Goal: Transaction & Acquisition: Purchase product/service

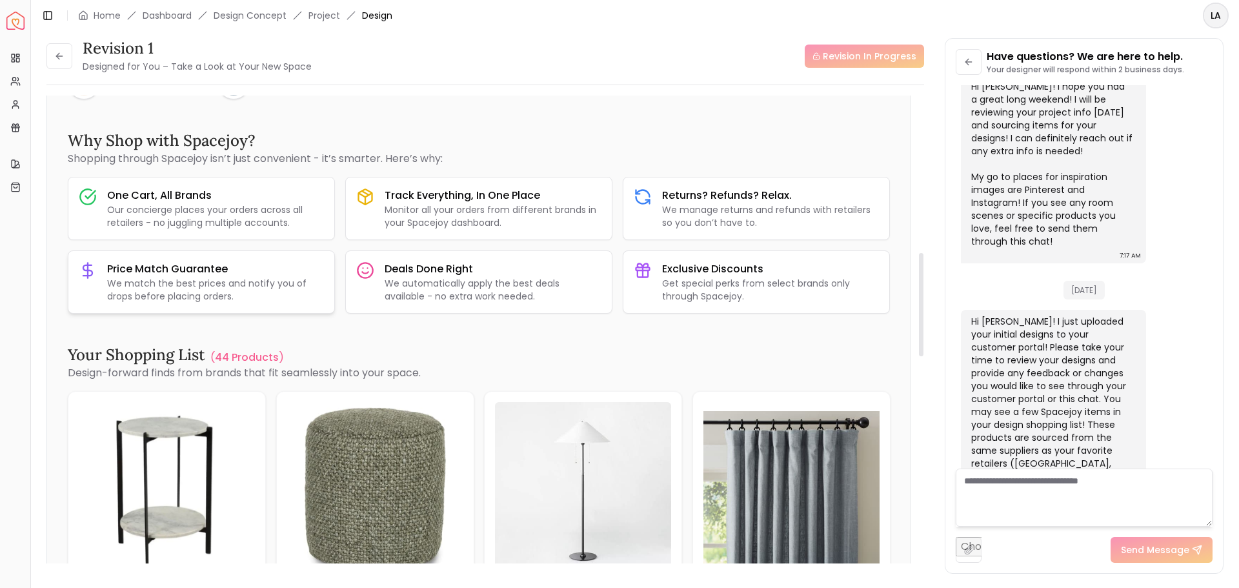
scroll to position [710, 0]
click at [259, 356] on p "44 Products" at bounding box center [247, 356] width 64 height 15
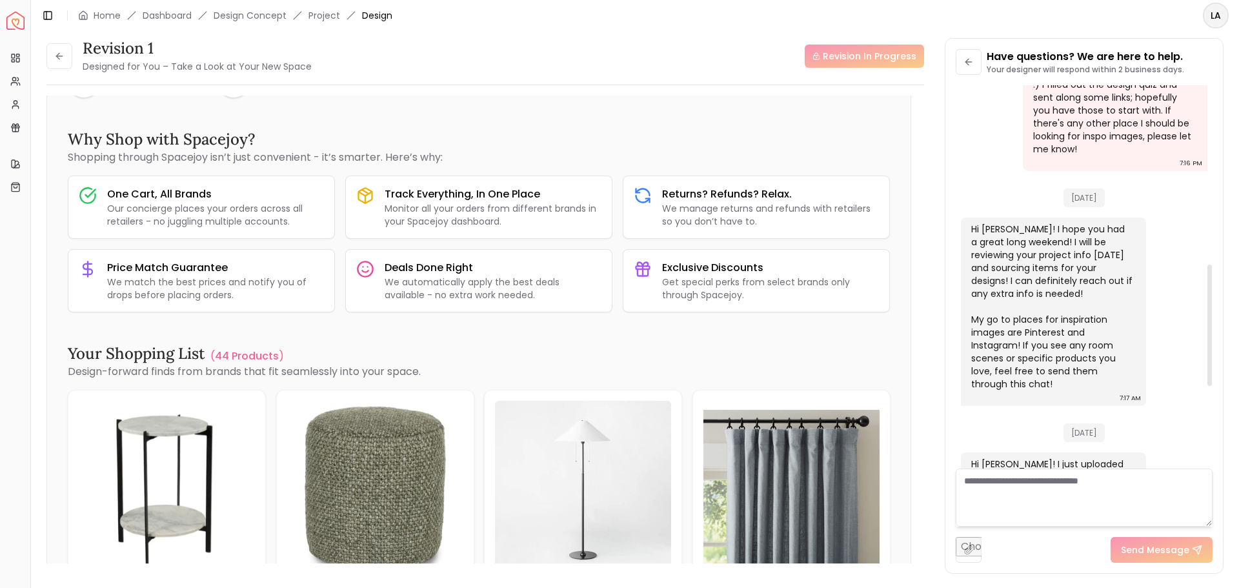
drag, startPoint x: 1209, startPoint y: 334, endPoint x: 1204, endPoint y: 230, distance: 103.4
click at [1208, 265] on div at bounding box center [1210, 325] width 5 height 121
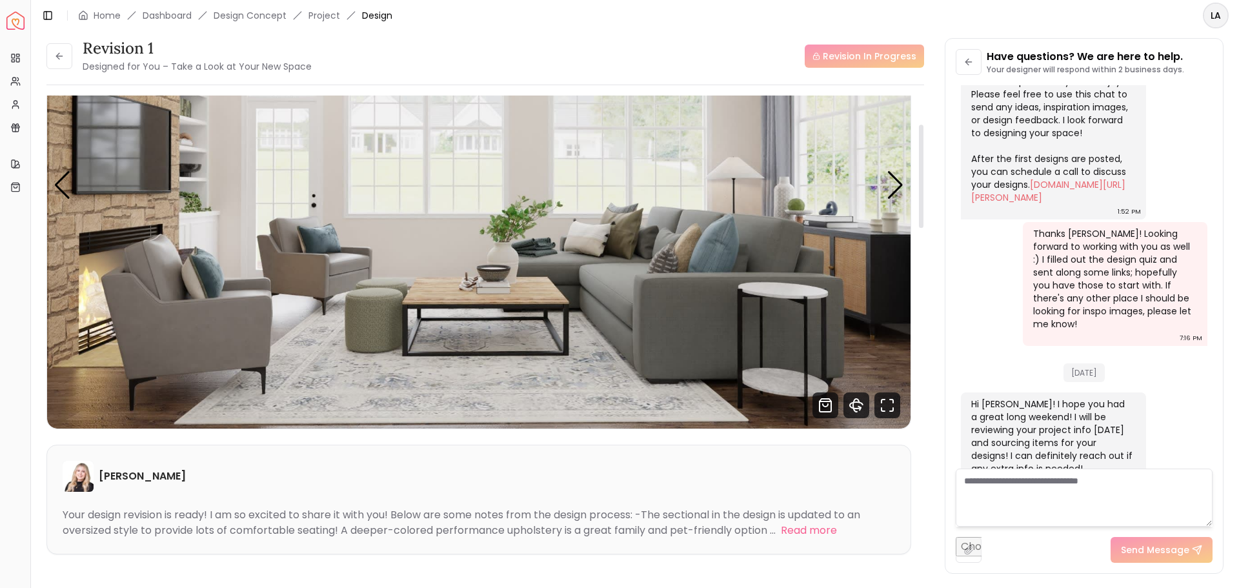
scroll to position [129, 0]
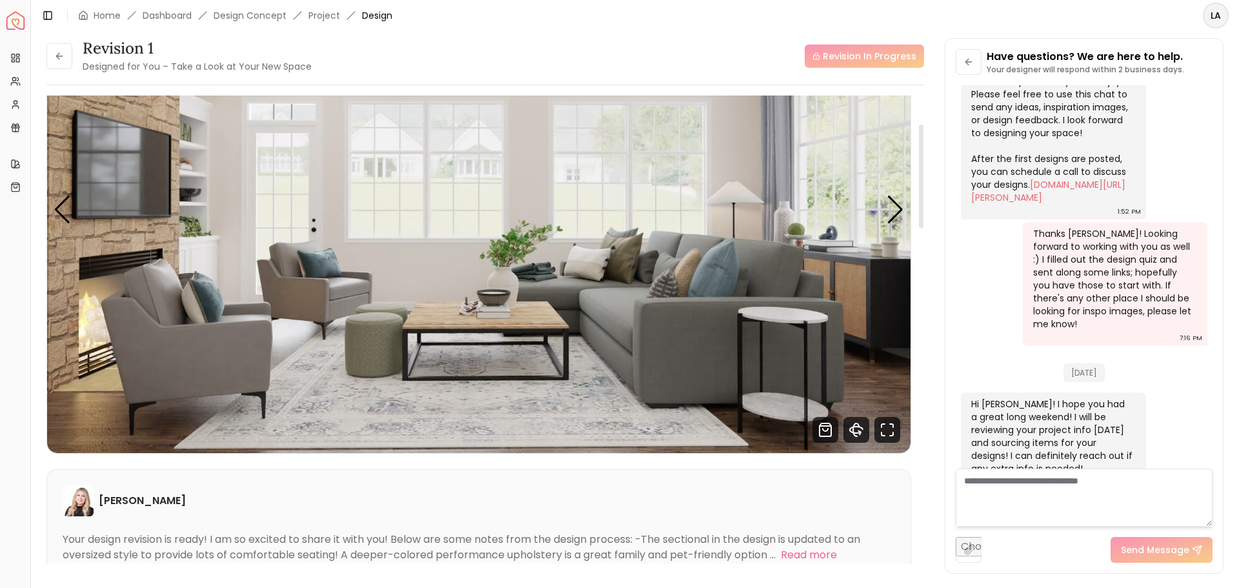
click at [904, 212] on div "Carousel" at bounding box center [479, 210] width 864 height 486
click at [898, 212] on div "Next slide" at bounding box center [895, 210] width 17 height 28
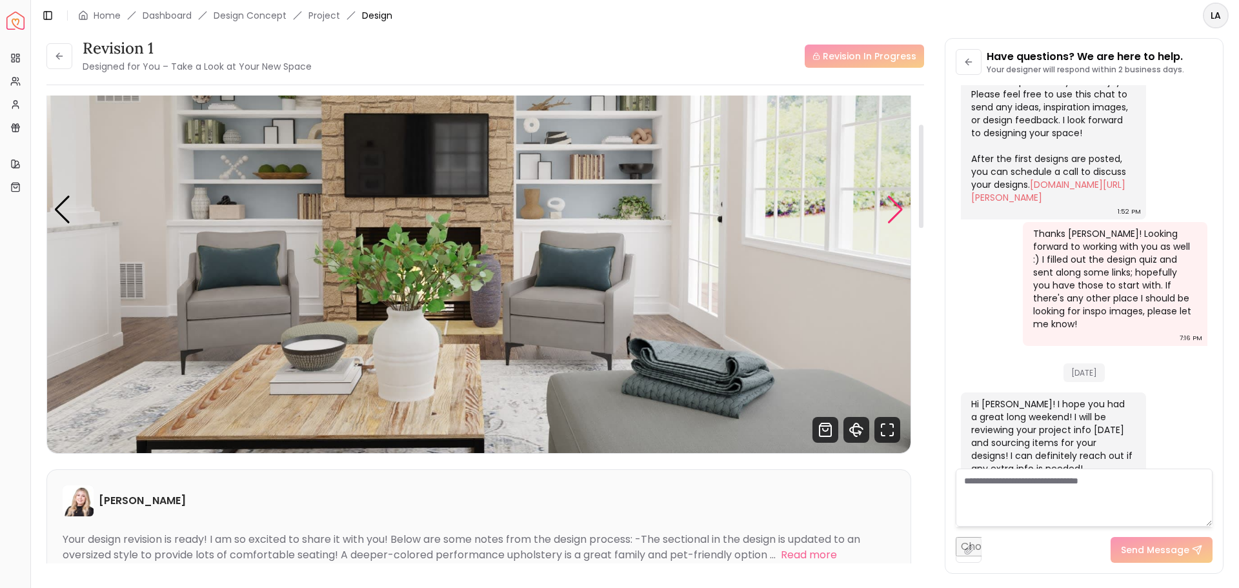
click at [898, 211] on div "Next slide" at bounding box center [895, 210] width 17 height 28
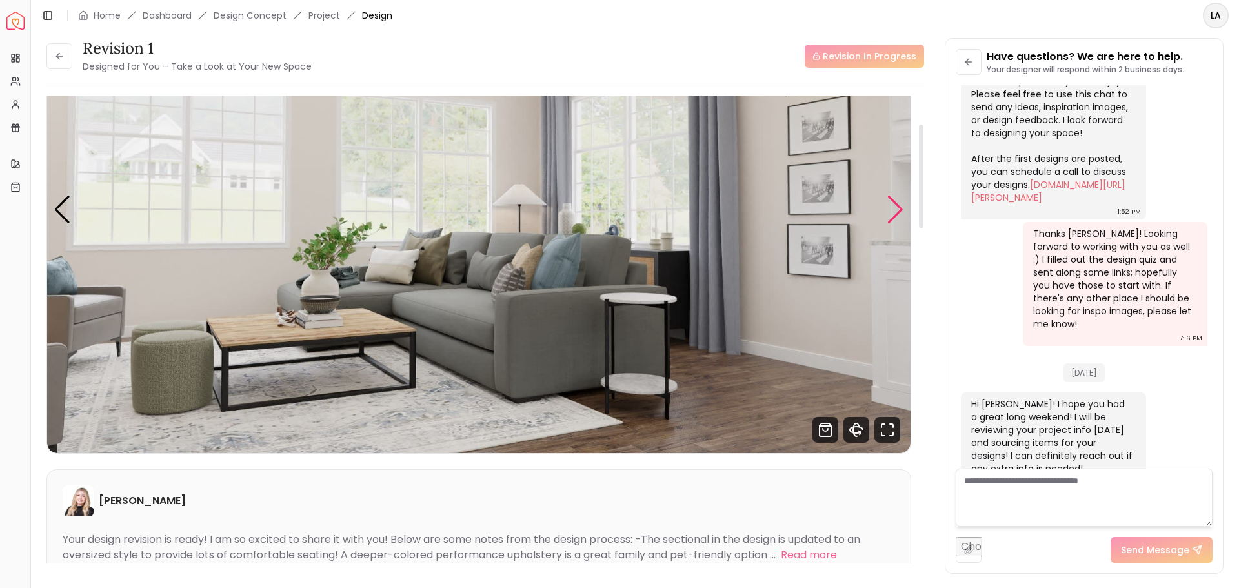
click at [898, 211] on div "Next slide" at bounding box center [895, 210] width 17 height 28
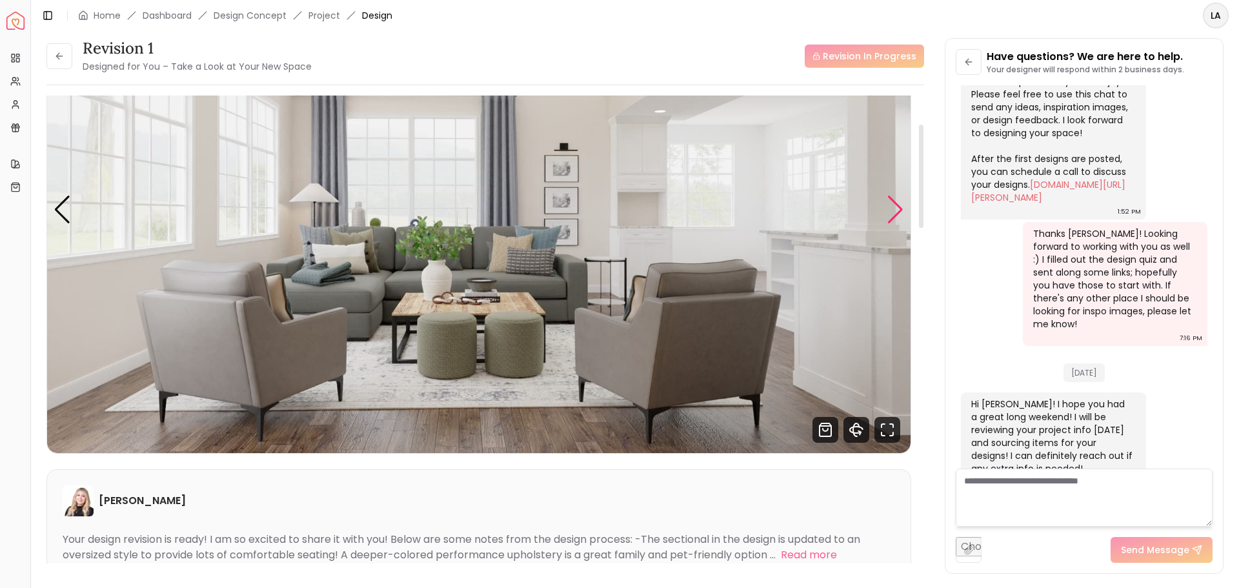
click at [898, 211] on div "Next slide" at bounding box center [895, 210] width 17 height 28
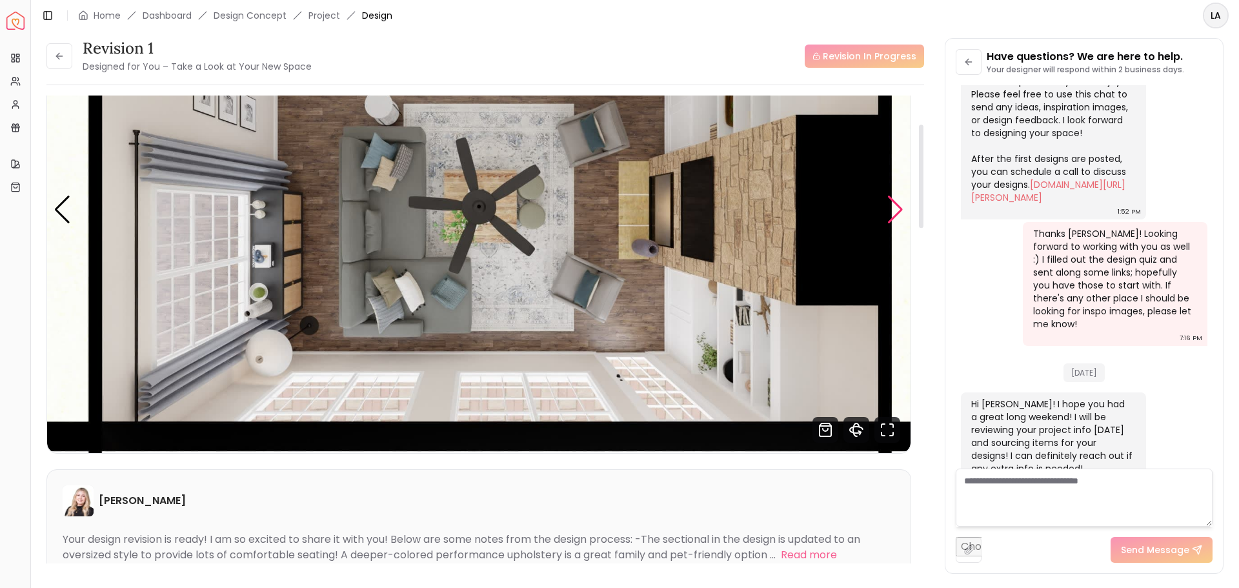
click at [898, 211] on div "Next slide" at bounding box center [895, 210] width 17 height 28
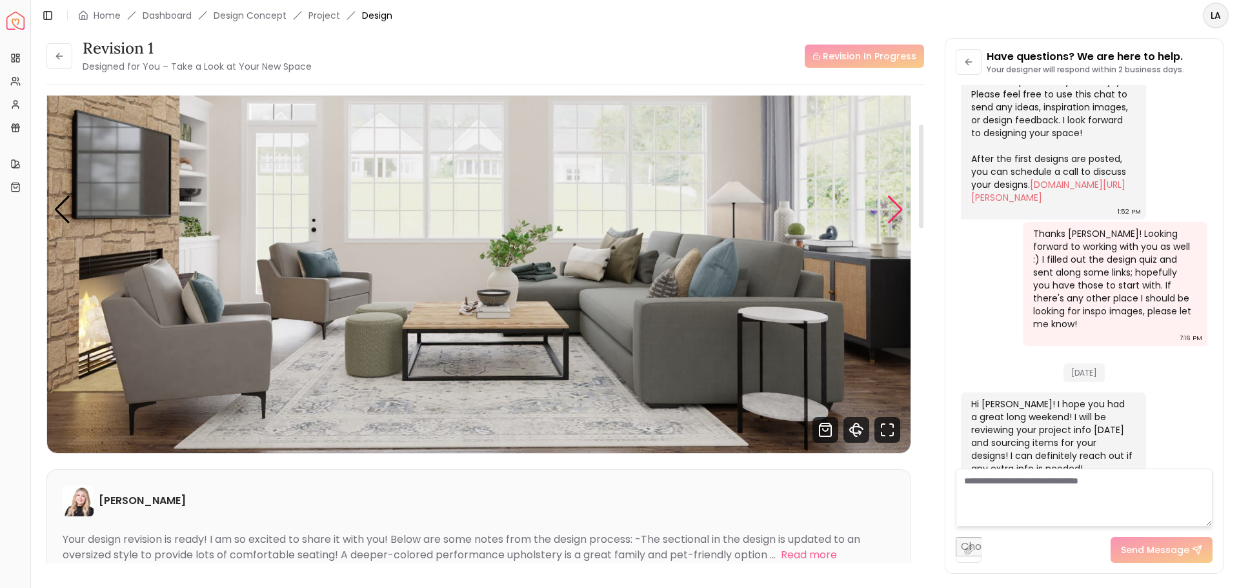
click at [898, 211] on div "Next slide" at bounding box center [895, 210] width 17 height 28
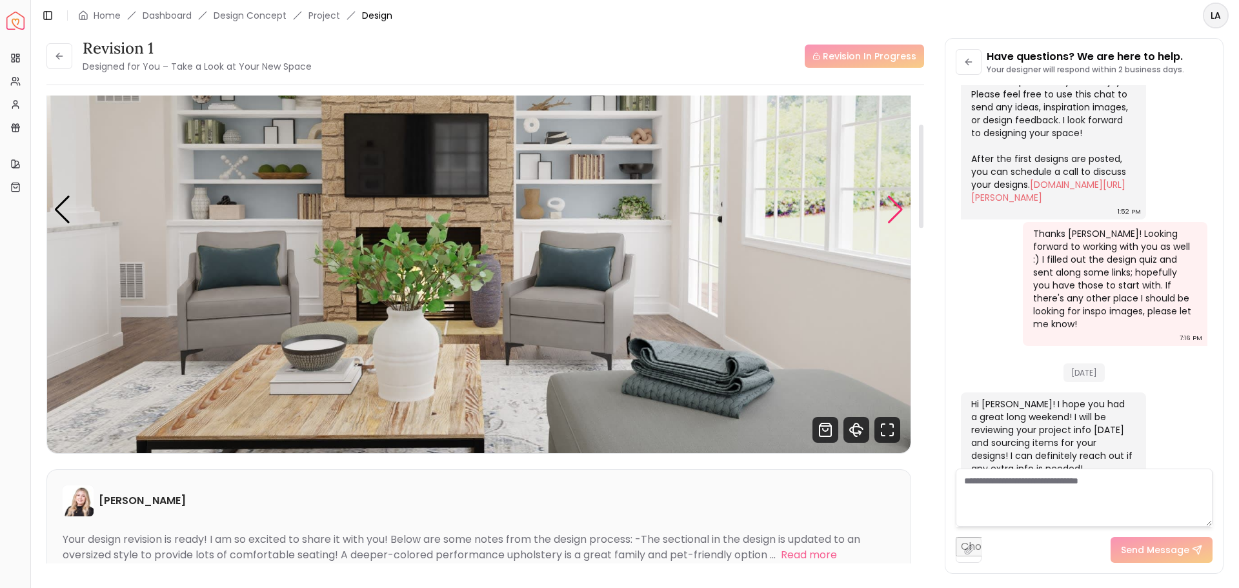
click at [898, 211] on div "Next slide" at bounding box center [895, 210] width 17 height 28
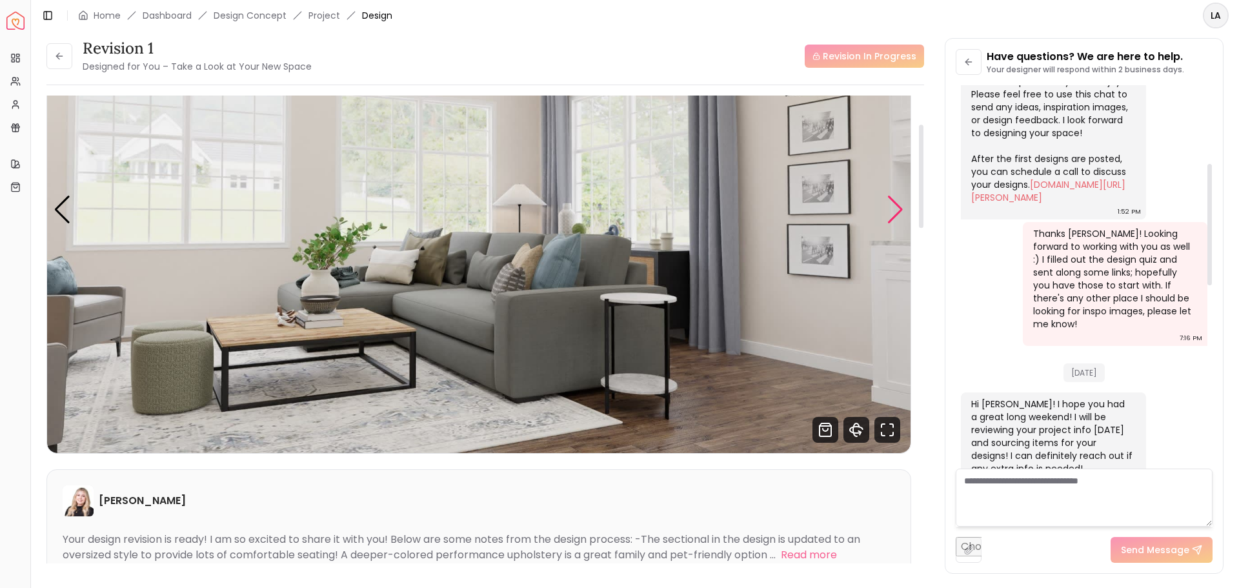
click at [889, 212] on div "Next slide" at bounding box center [895, 210] width 17 height 28
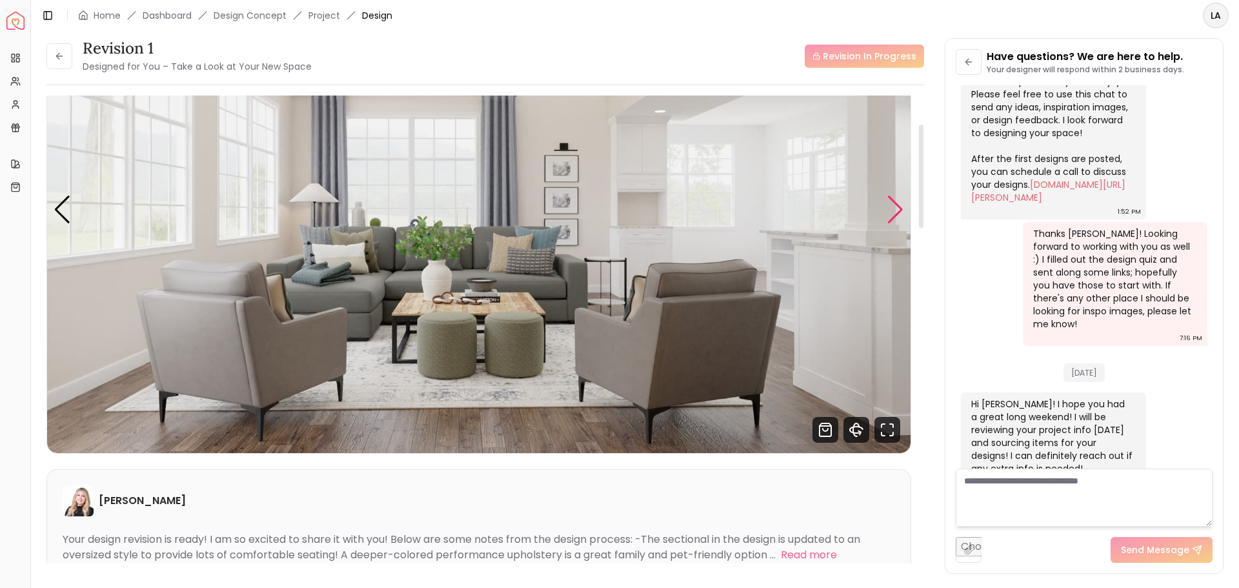
click at [896, 205] on div "Next slide" at bounding box center [895, 210] width 17 height 28
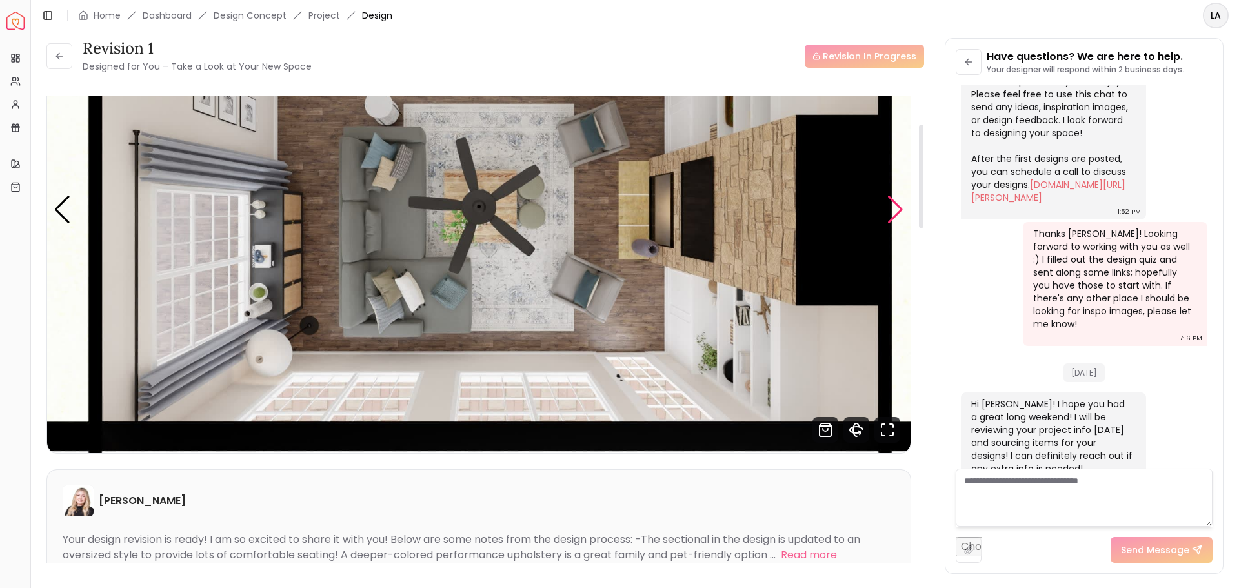
click at [896, 205] on div "Next slide" at bounding box center [895, 210] width 17 height 28
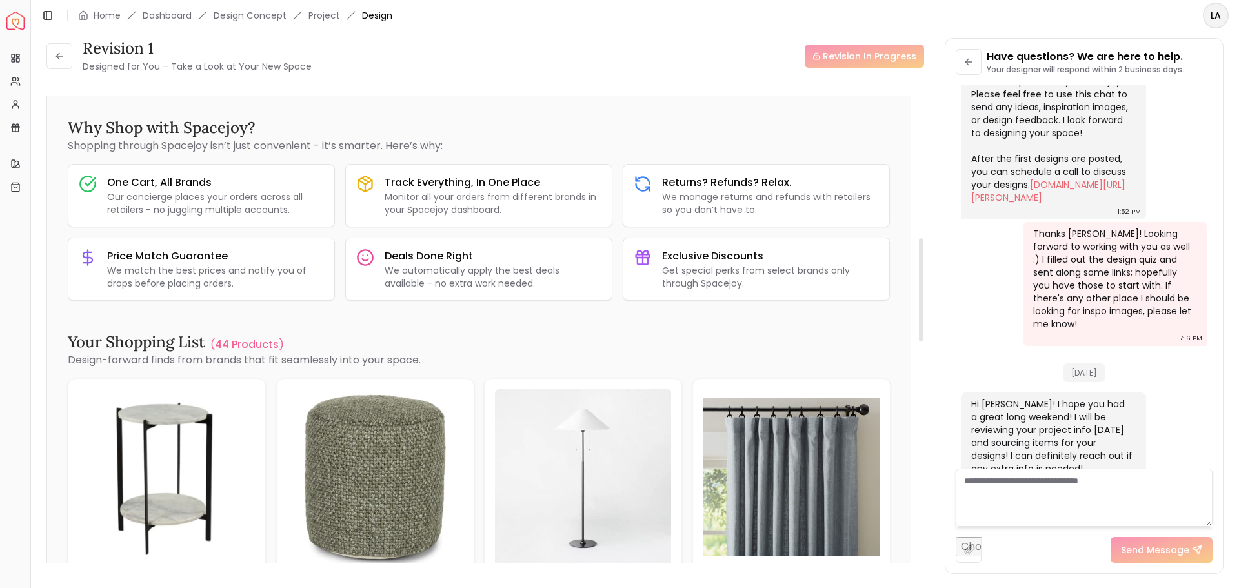
scroll to position [723, 0]
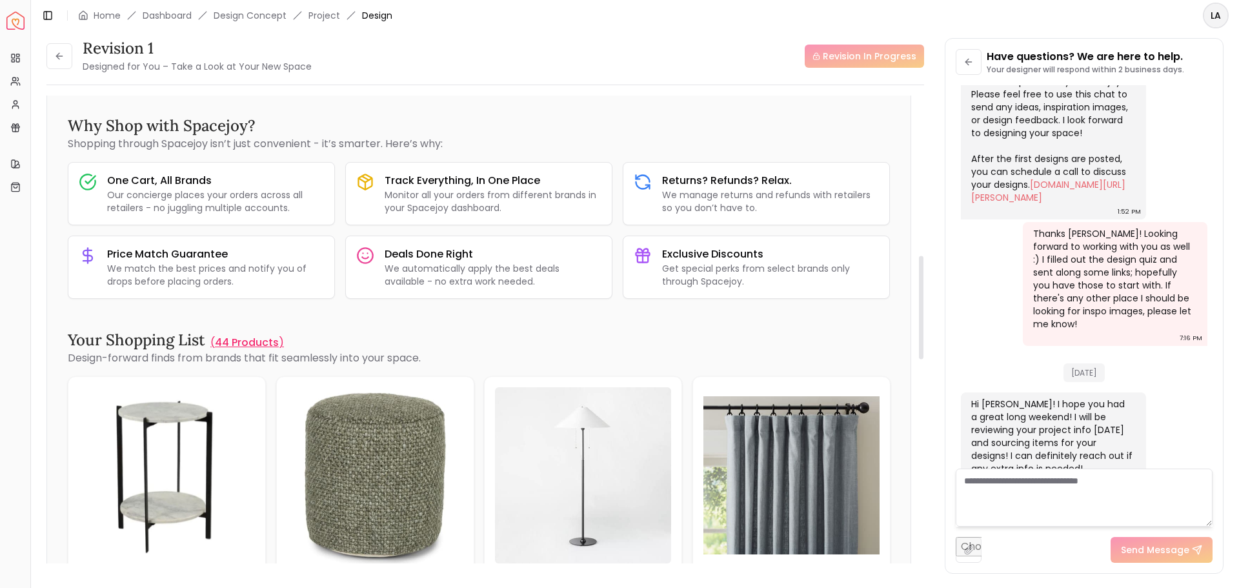
click at [242, 338] on p "44 Products" at bounding box center [247, 342] width 64 height 15
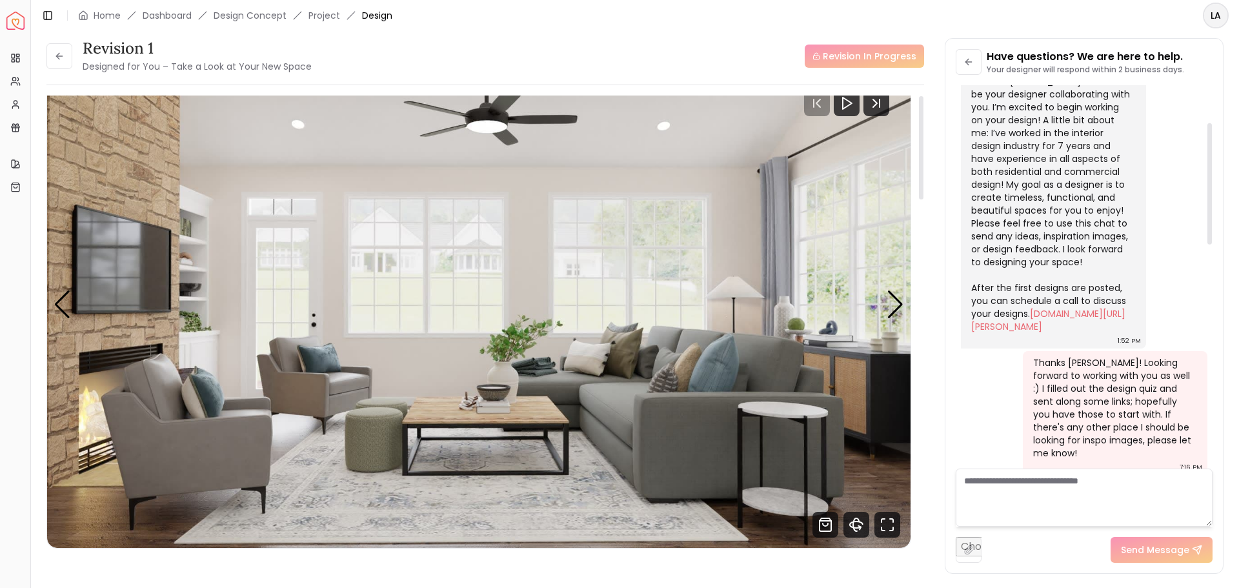
scroll to position [0, 0]
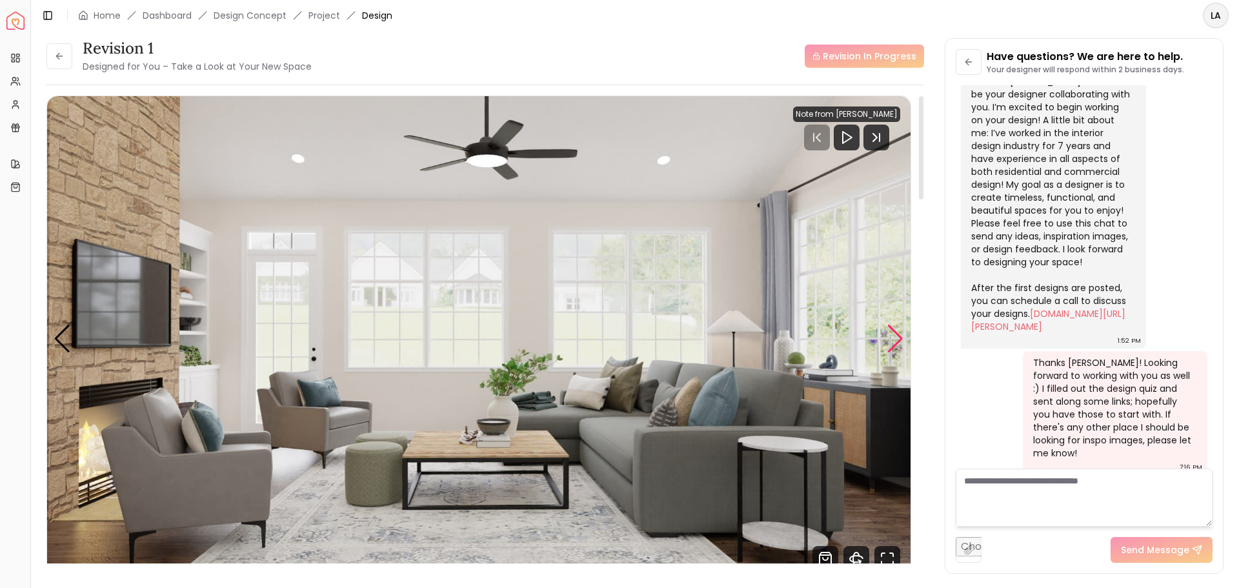
click at [895, 334] on div "Next slide" at bounding box center [895, 339] width 17 height 28
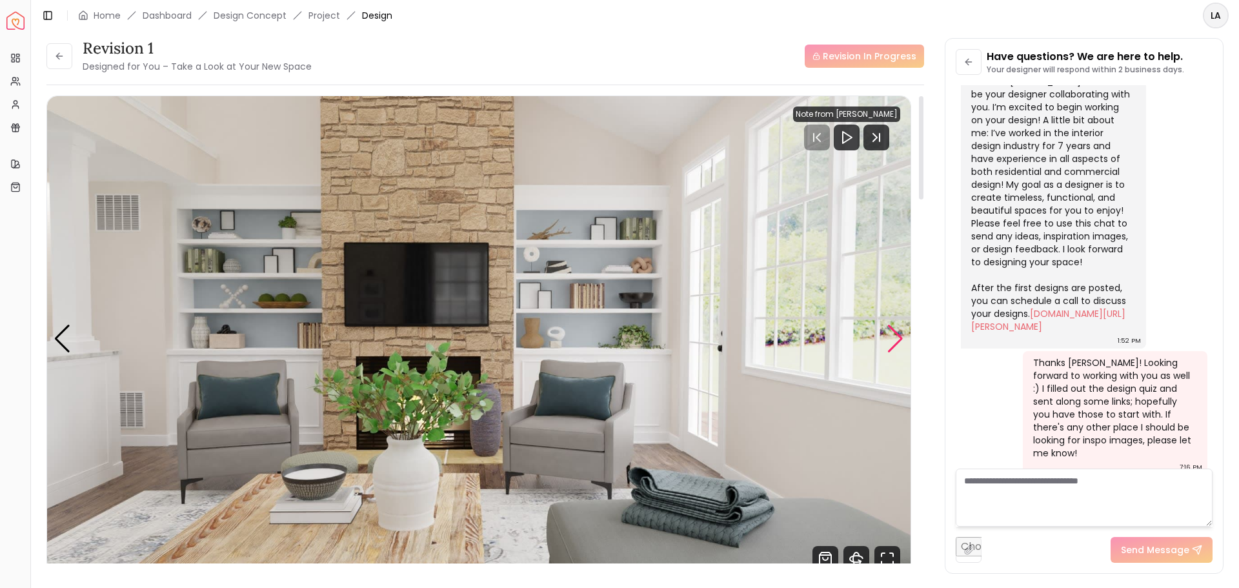
click at [895, 334] on div "Next slide" at bounding box center [895, 339] width 17 height 28
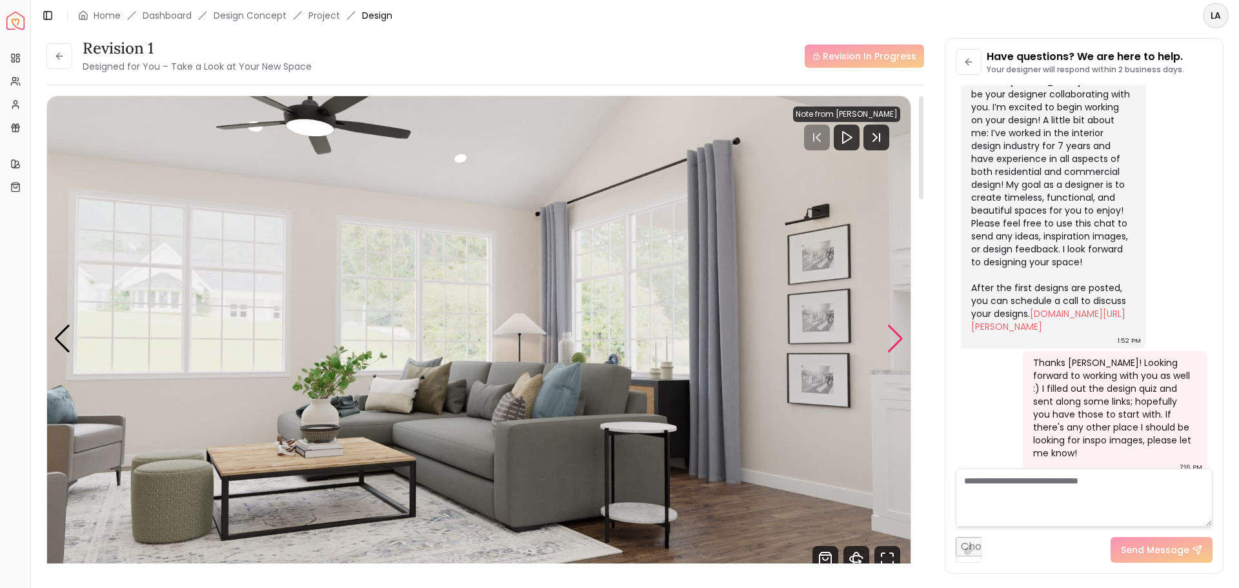
click at [895, 334] on div "Next slide" at bounding box center [895, 339] width 17 height 28
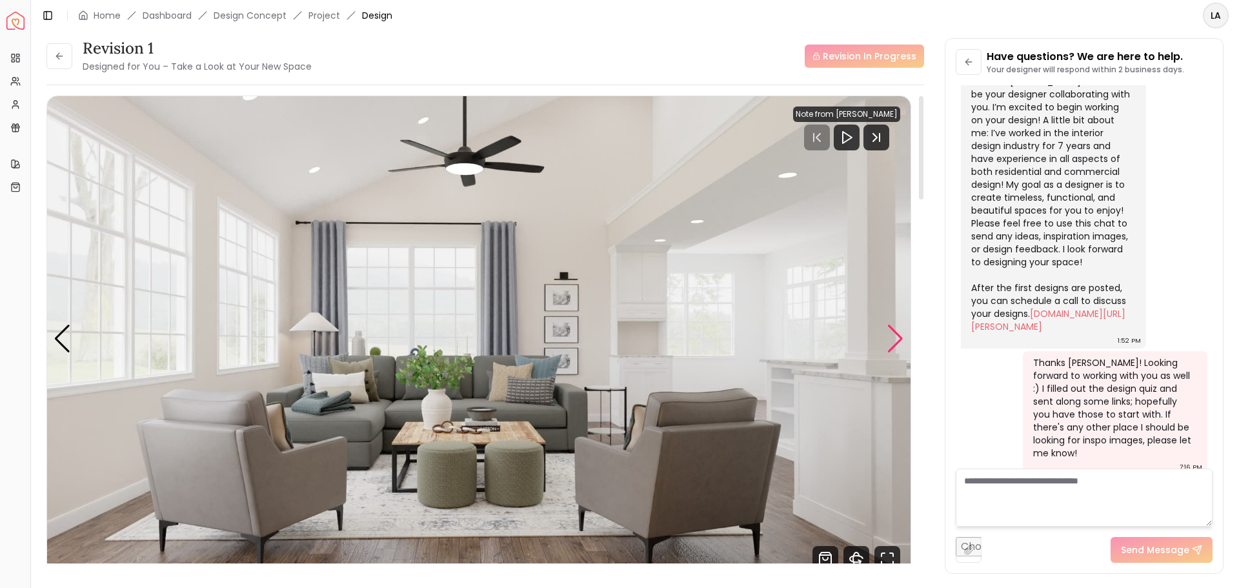
click at [895, 334] on div "Next slide" at bounding box center [895, 339] width 17 height 28
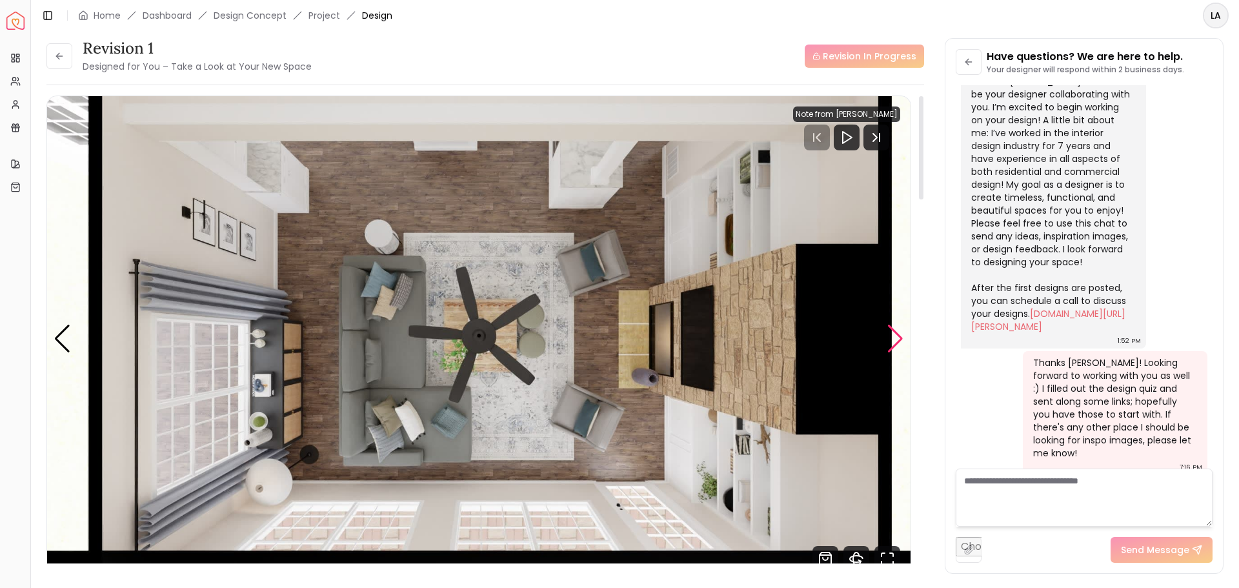
click at [895, 334] on div "Next slide" at bounding box center [895, 339] width 17 height 28
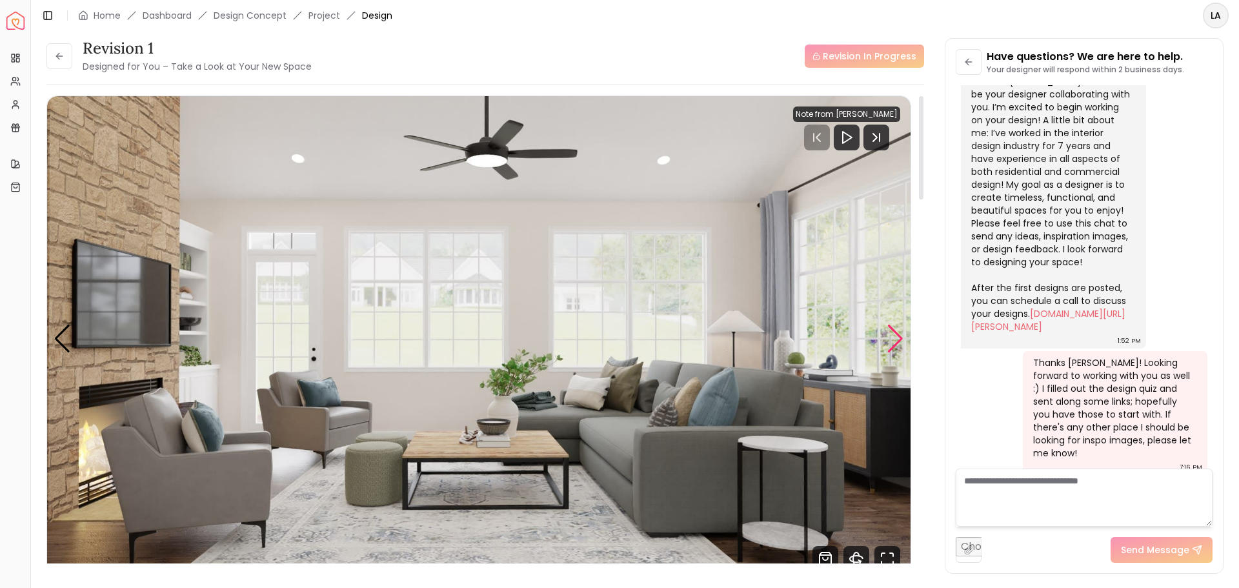
click at [895, 334] on div "Next slide" at bounding box center [895, 339] width 17 height 28
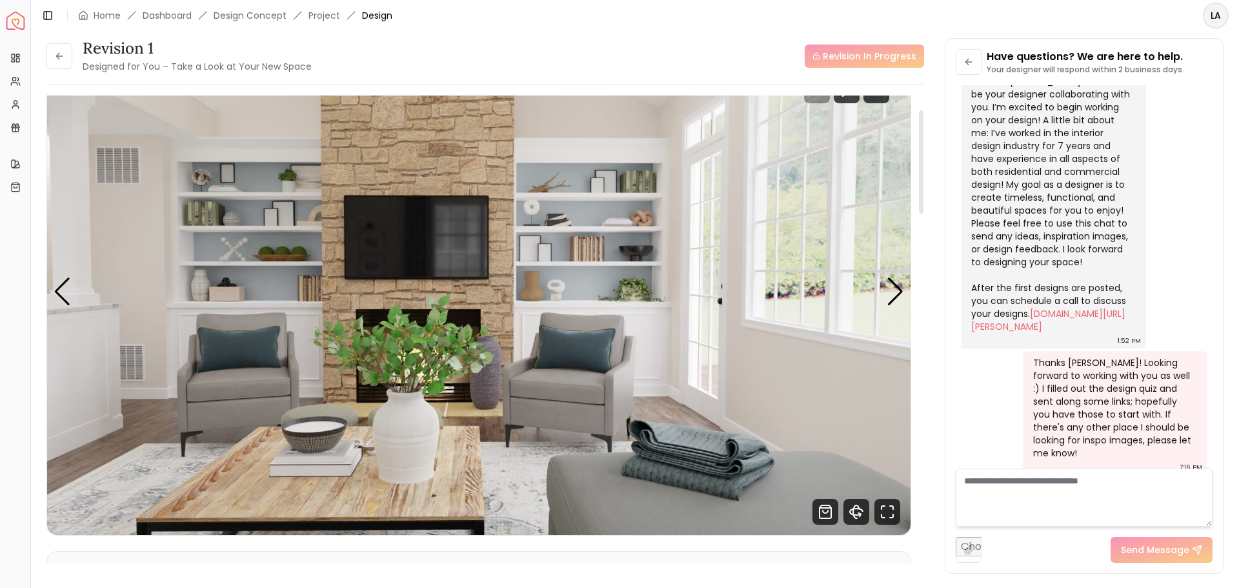
scroll to position [65, 0]
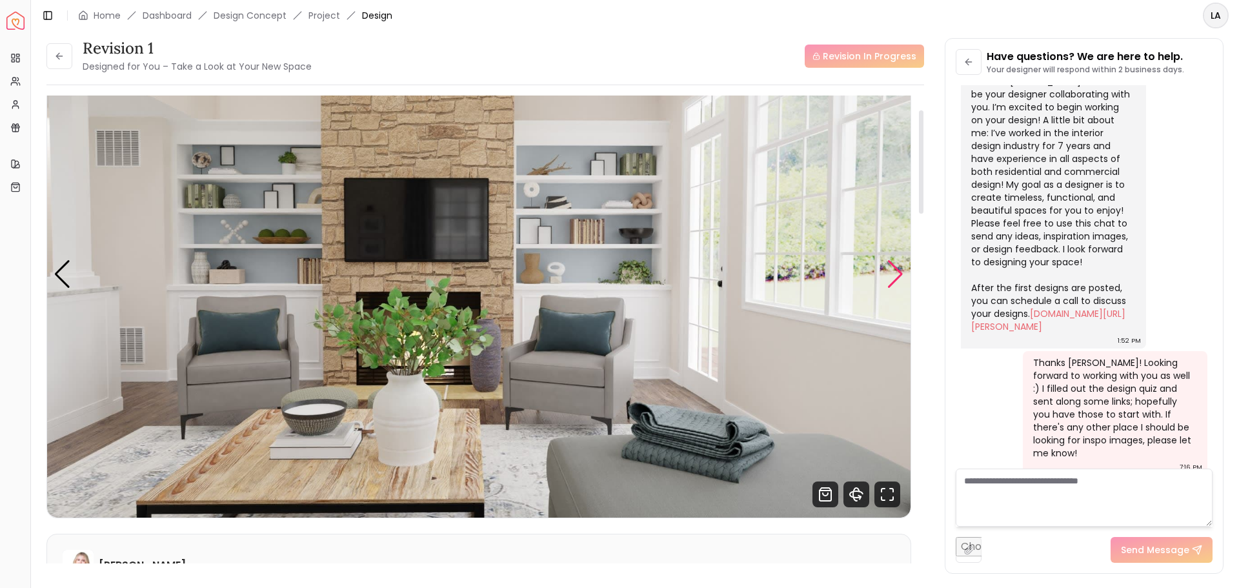
click at [894, 271] on div "Next slide" at bounding box center [895, 274] width 17 height 28
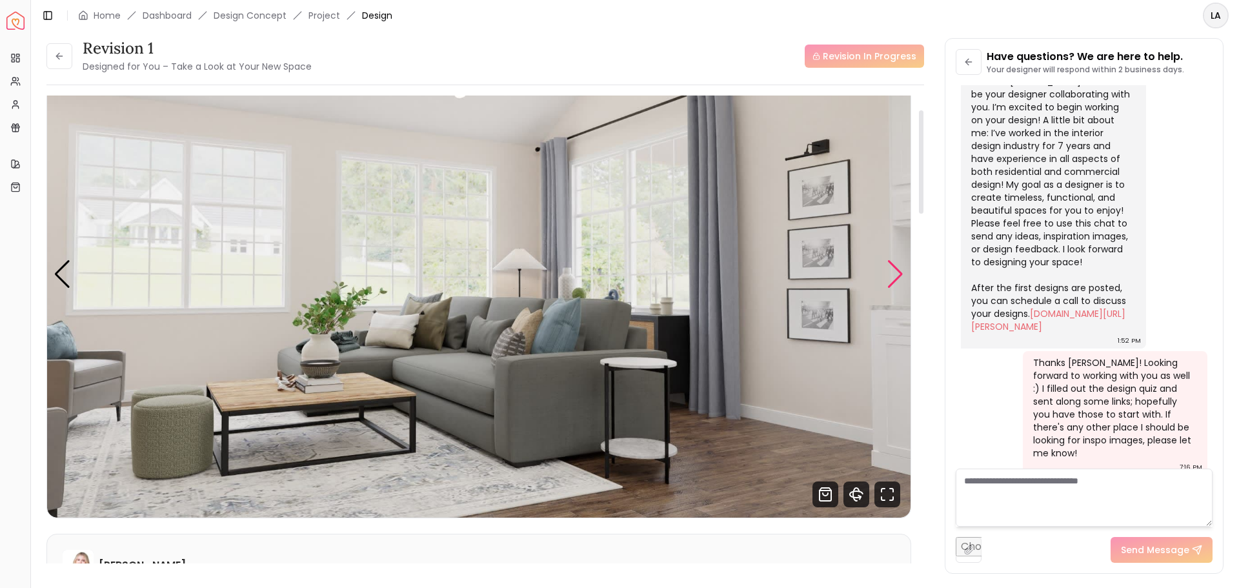
click at [894, 271] on div "Next slide" at bounding box center [895, 274] width 17 height 28
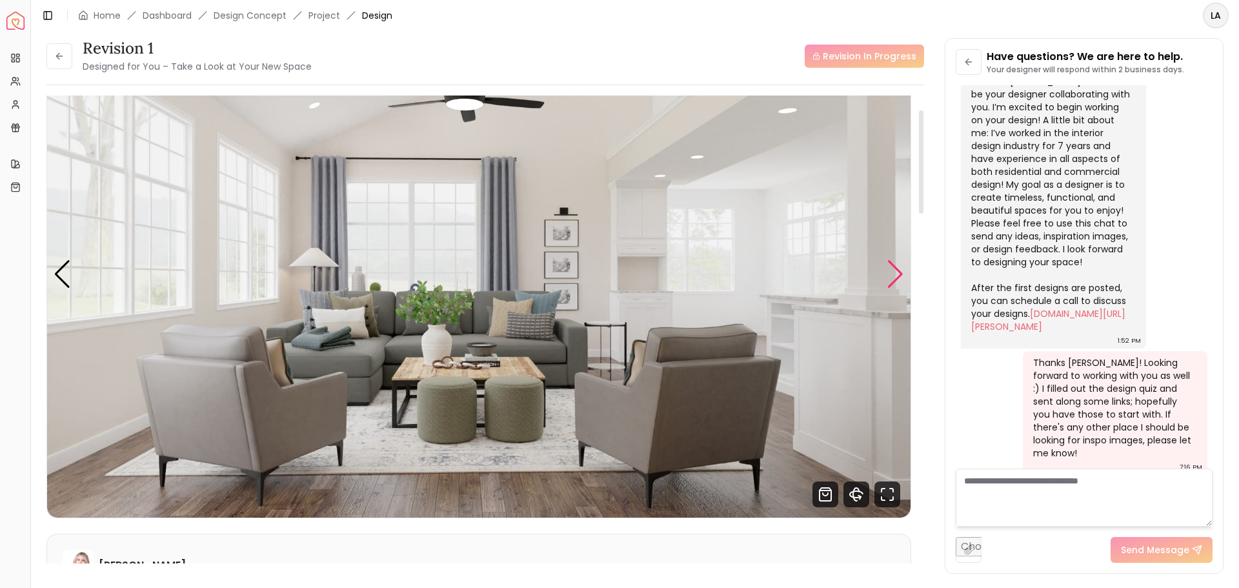
click at [894, 271] on div "Next slide" at bounding box center [895, 274] width 17 height 28
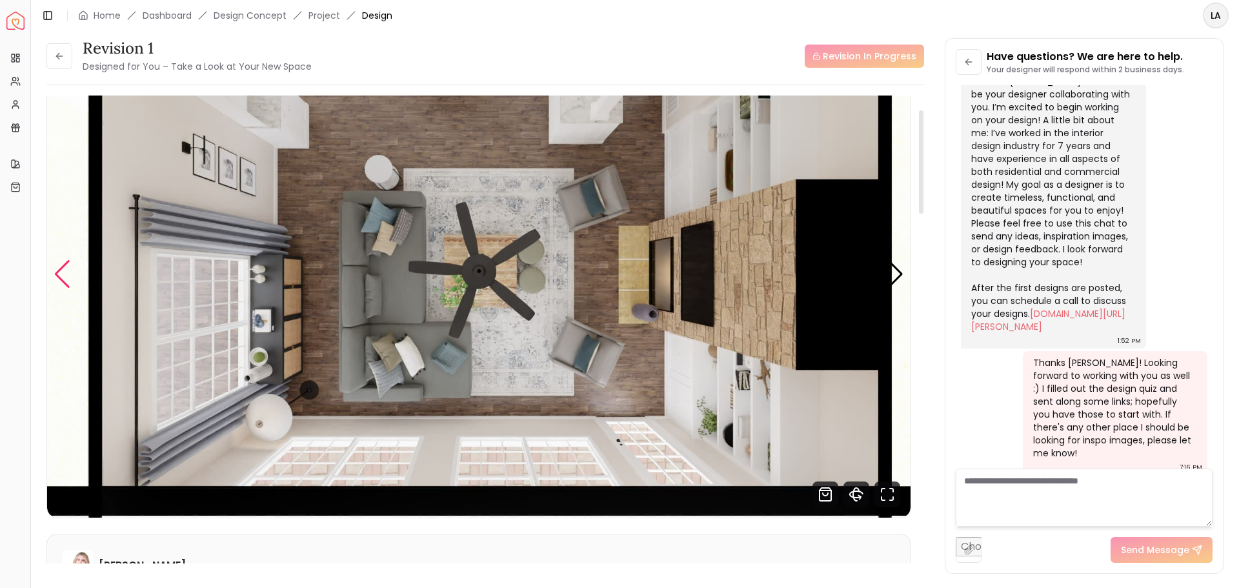
click at [63, 272] on div "Previous slide" at bounding box center [62, 274] width 17 height 28
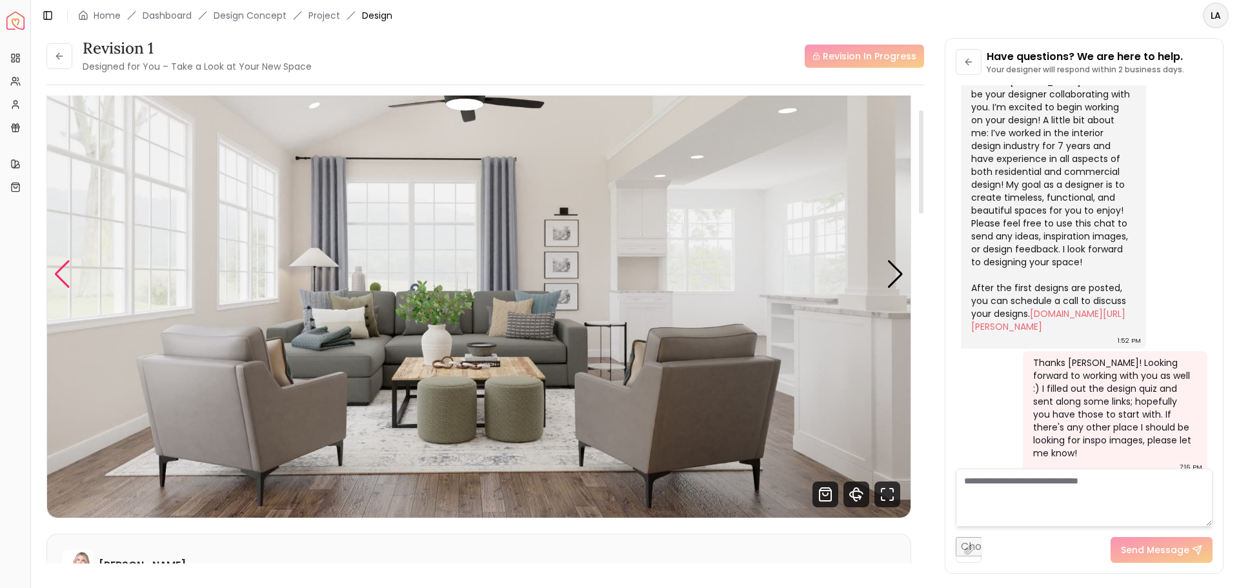
click at [62, 272] on div "Previous slide" at bounding box center [62, 274] width 17 height 28
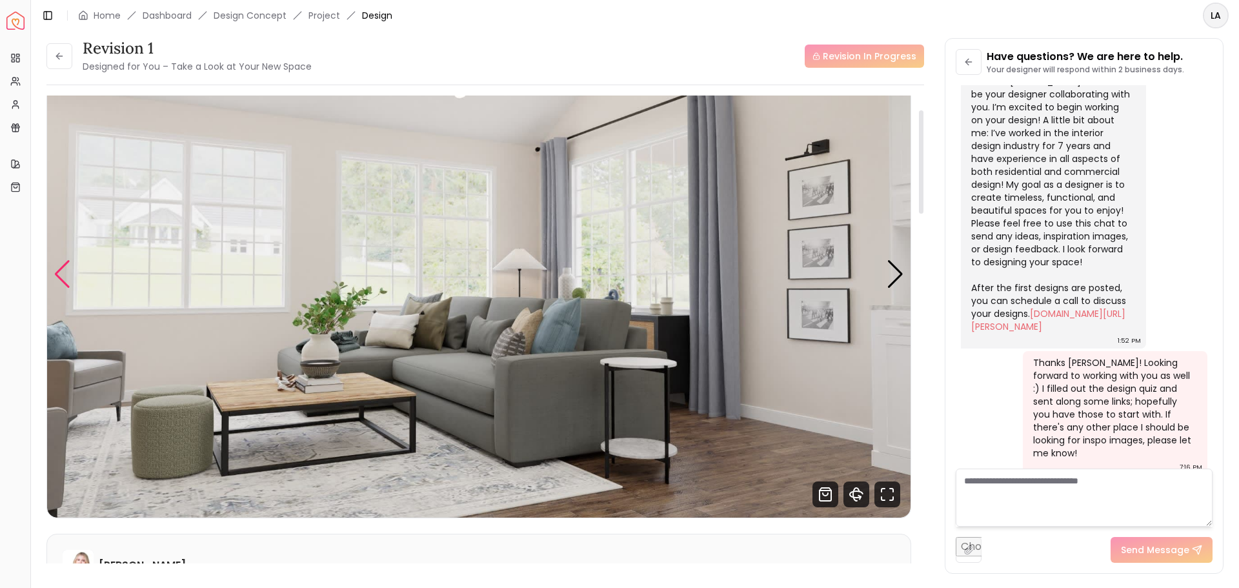
click at [62, 272] on div "Previous slide" at bounding box center [62, 274] width 17 height 28
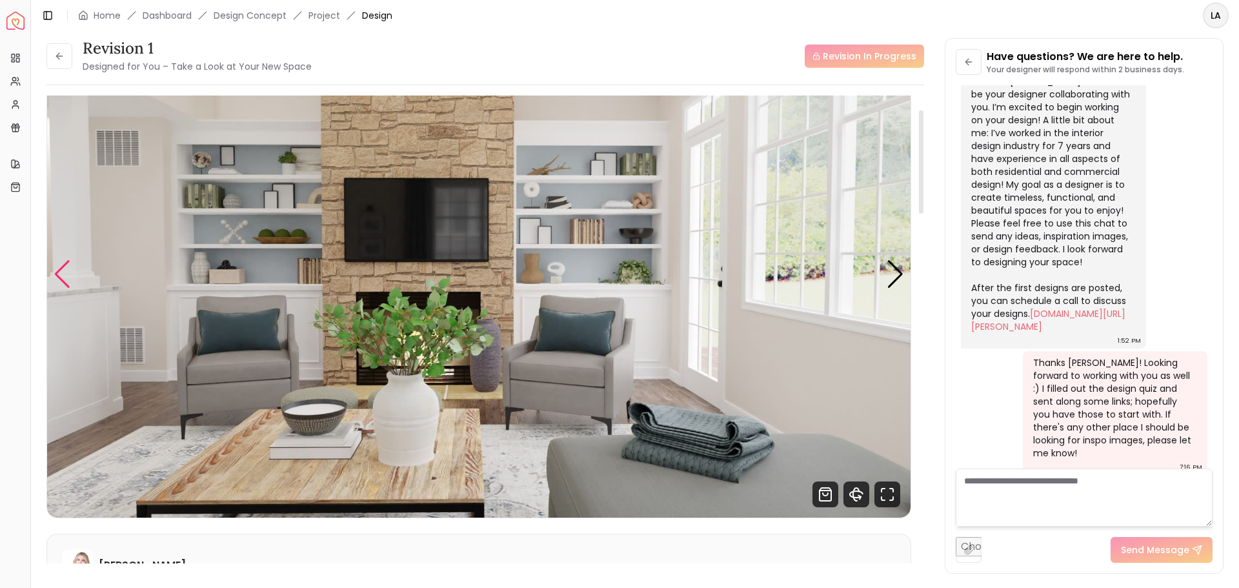
click at [62, 271] on div "Previous slide" at bounding box center [62, 274] width 17 height 28
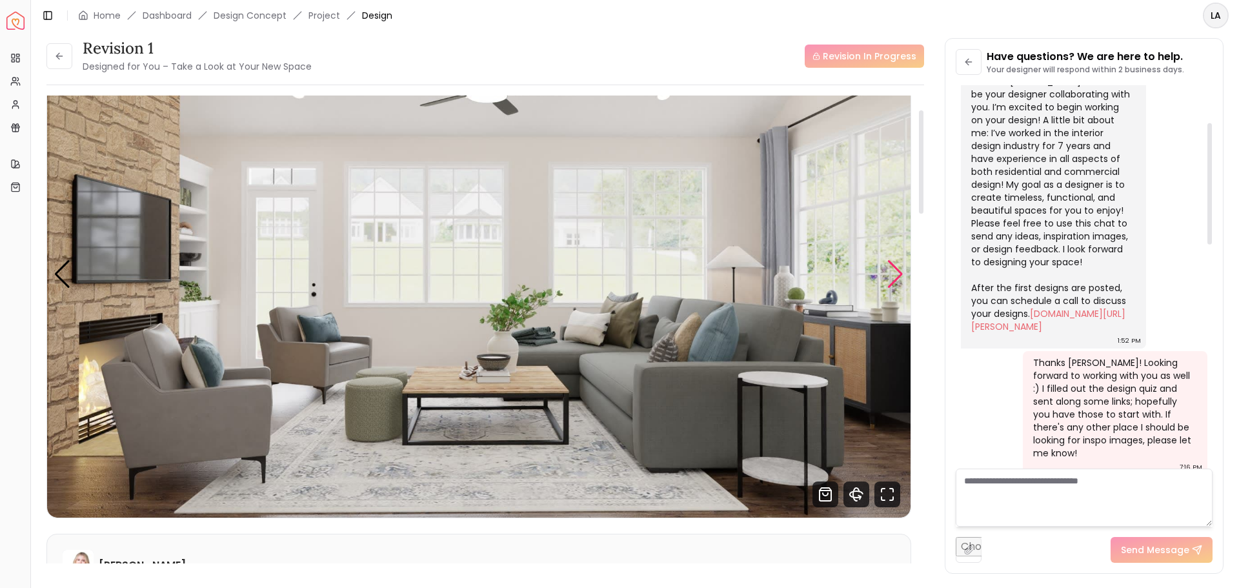
click at [898, 268] on div "Next slide" at bounding box center [895, 274] width 17 height 28
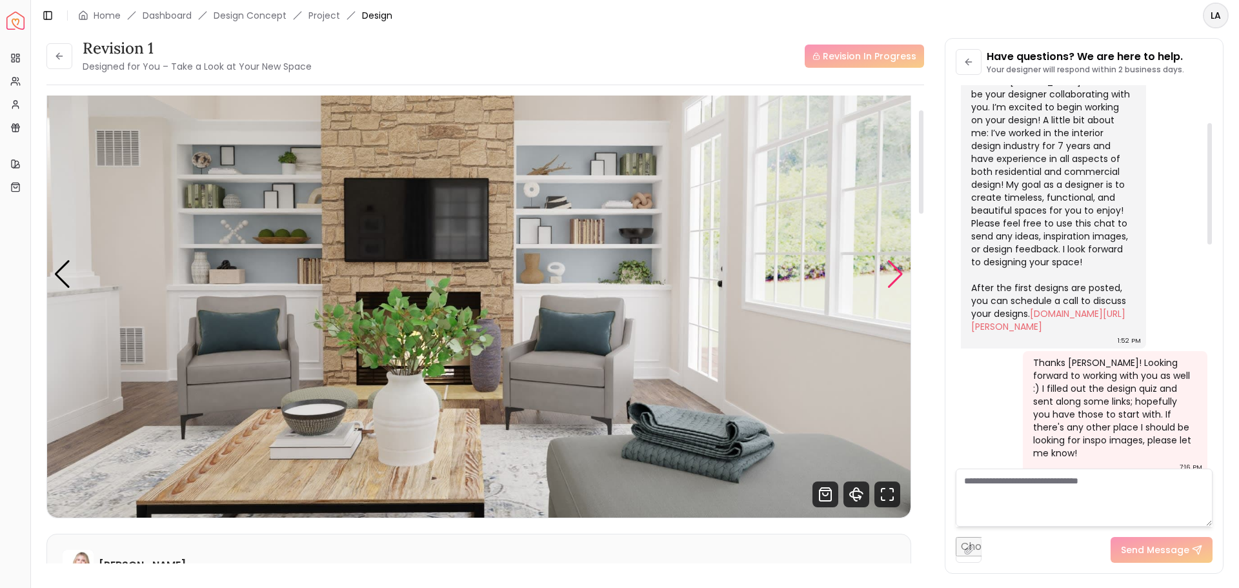
click at [898, 273] on div "Next slide" at bounding box center [895, 274] width 17 height 28
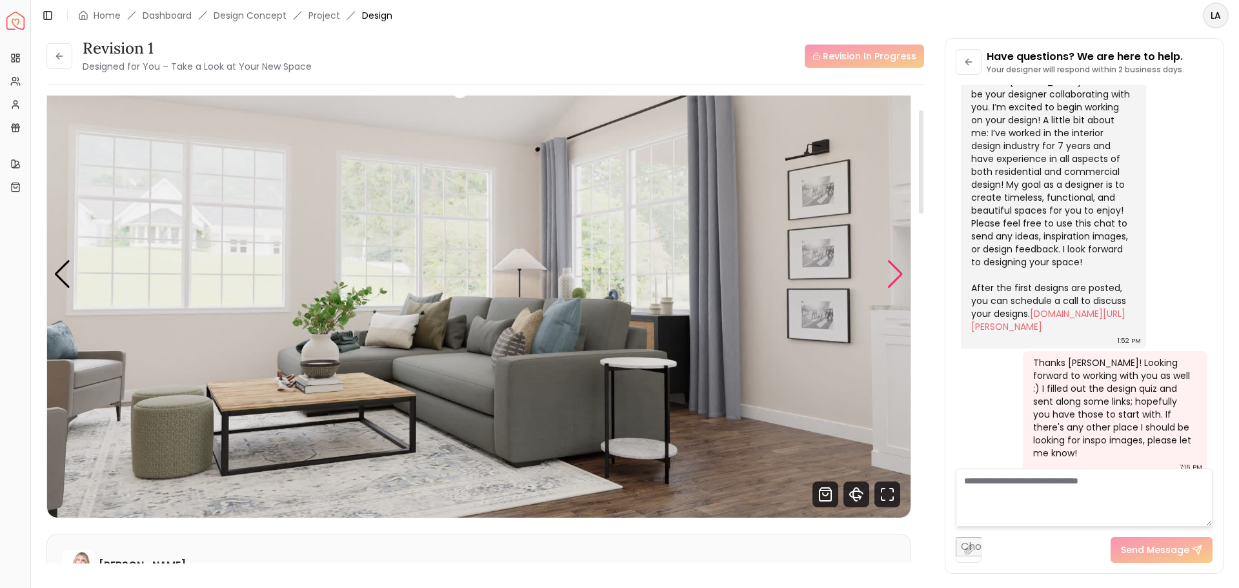
click at [898, 266] on div "Next slide" at bounding box center [895, 274] width 17 height 28
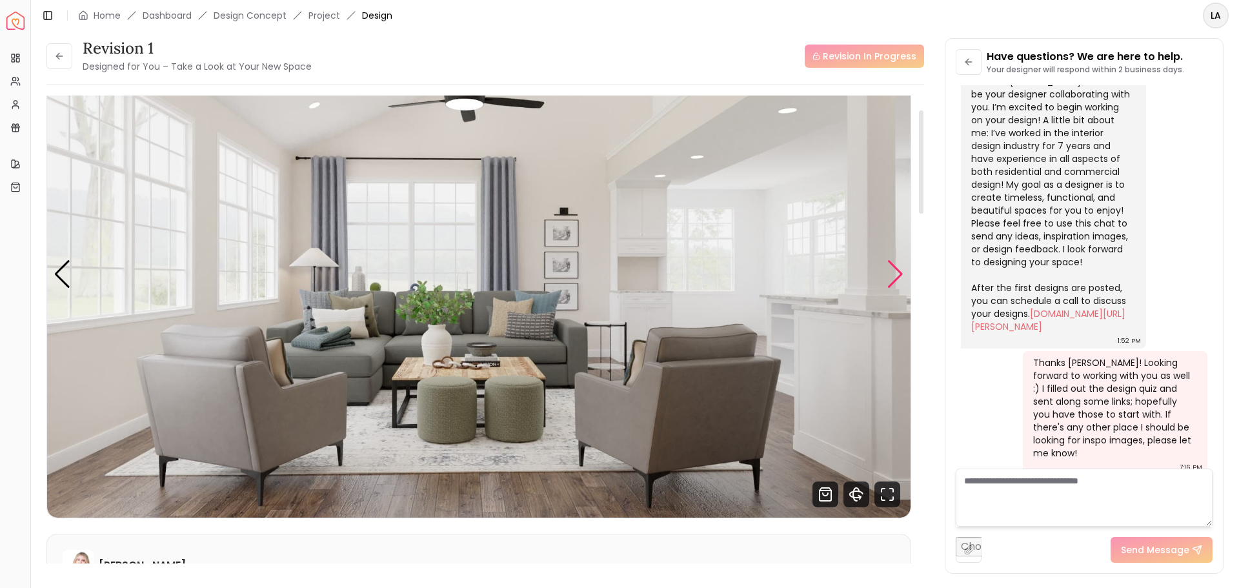
click at [902, 268] on div "Next slide" at bounding box center [895, 274] width 17 height 28
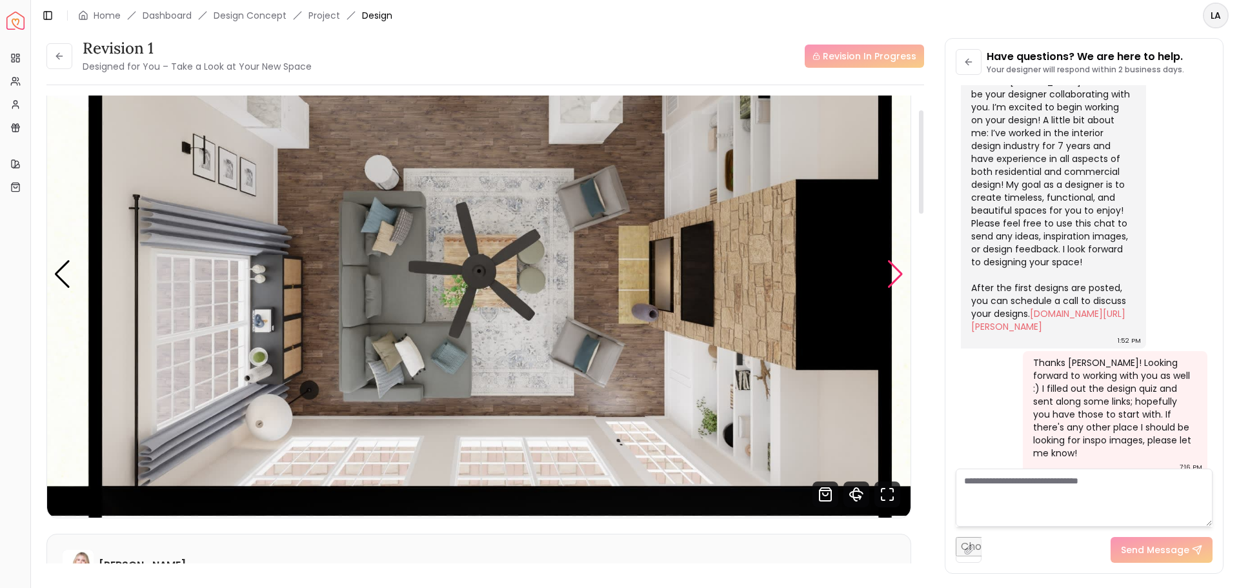
click at [900, 269] on div "Next slide" at bounding box center [895, 274] width 17 height 28
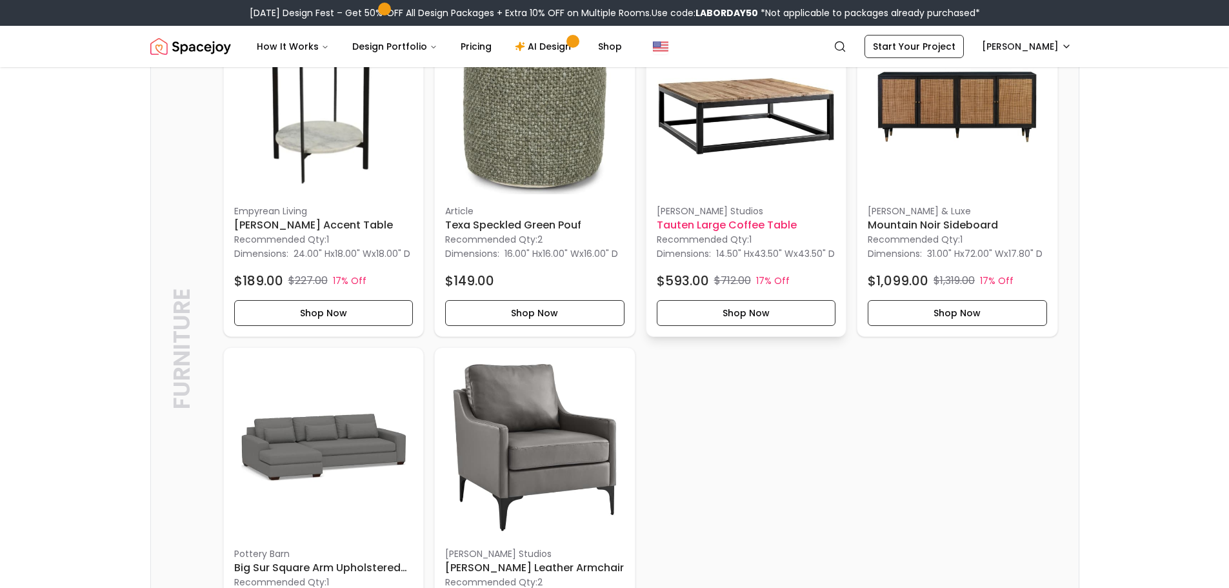
scroll to position [581, 0]
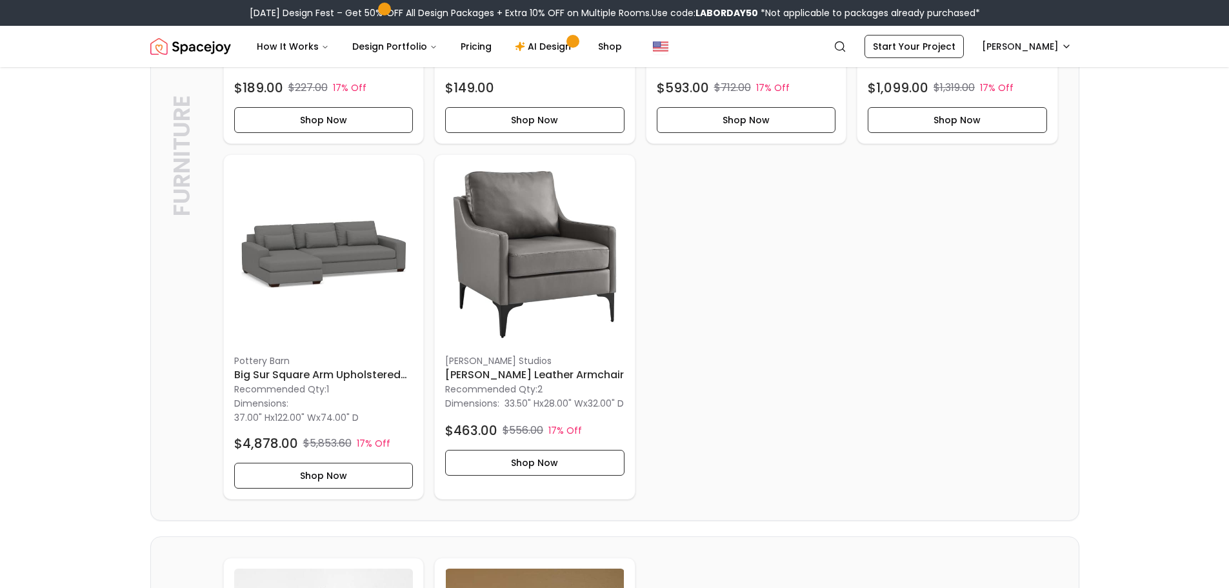
click at [782, 368] on div "Empyrean Living Melissa Accent Table Recommended Qty: 1 Dimensions: 24.00" H x …" at bounding box center [640, 155] width 835 height 689
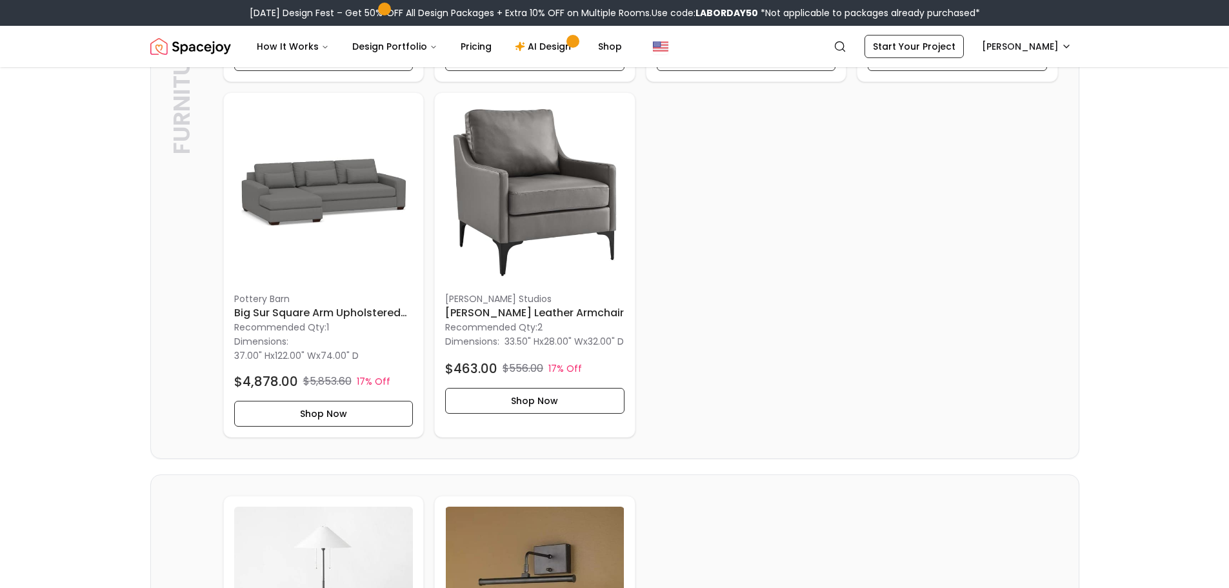
scroll to position [658, 0]
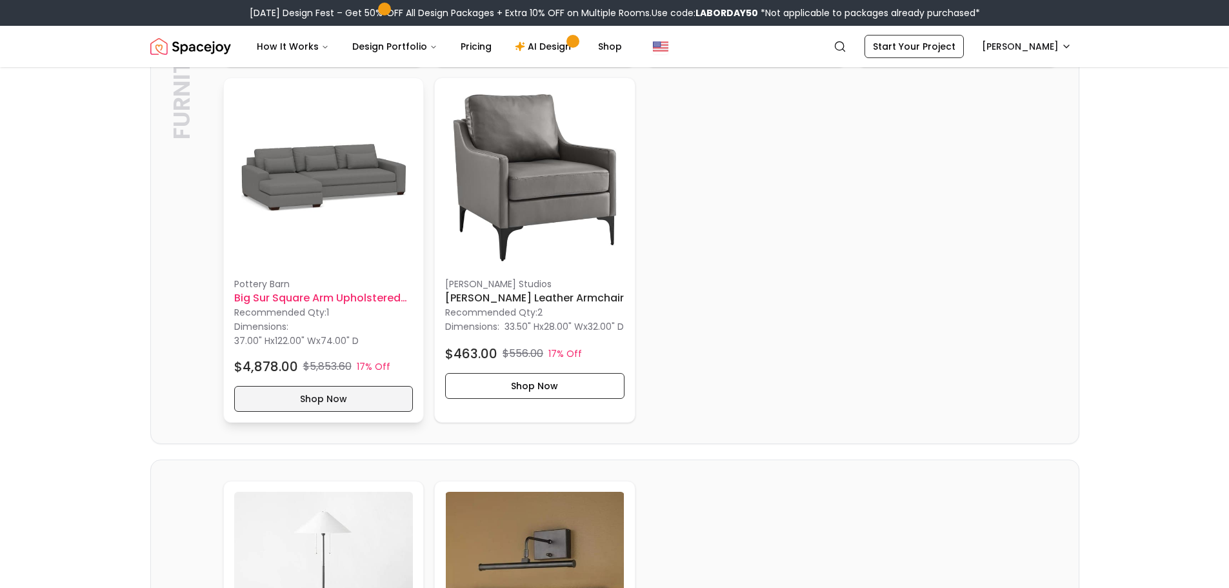
click at [346, 409] on button "Shop Now" at bounding box center [323, 399] width 179 height 26
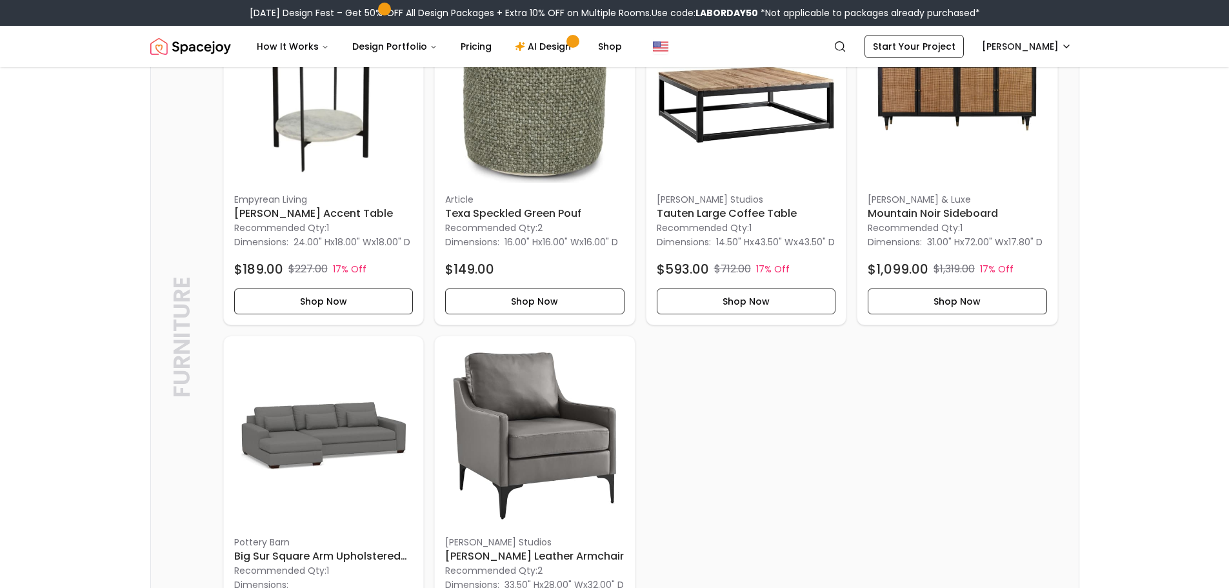
scroll to position [787, 0]
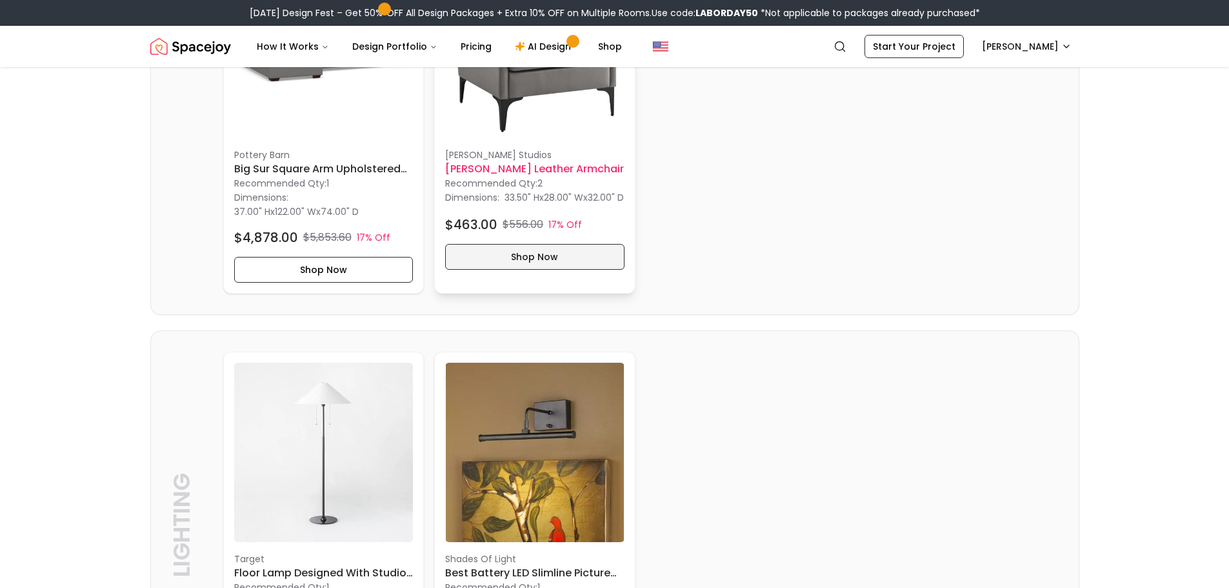
click at [516, 270] on button "Shop Now" at bounding box center [534, 257] width 179 height 26
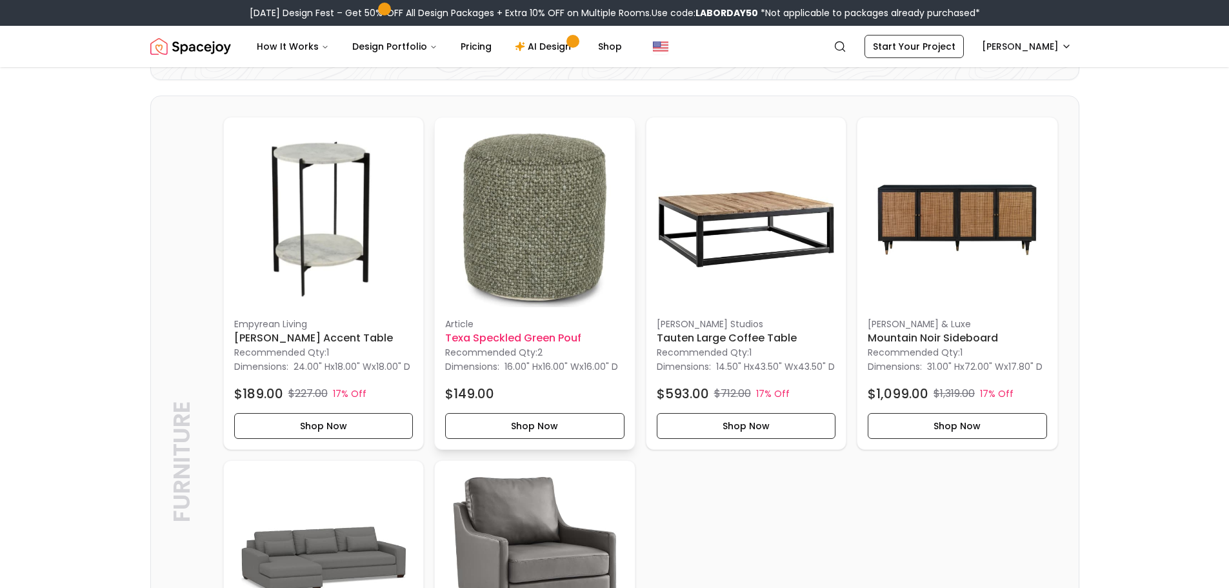
scroll to position [270, 0]
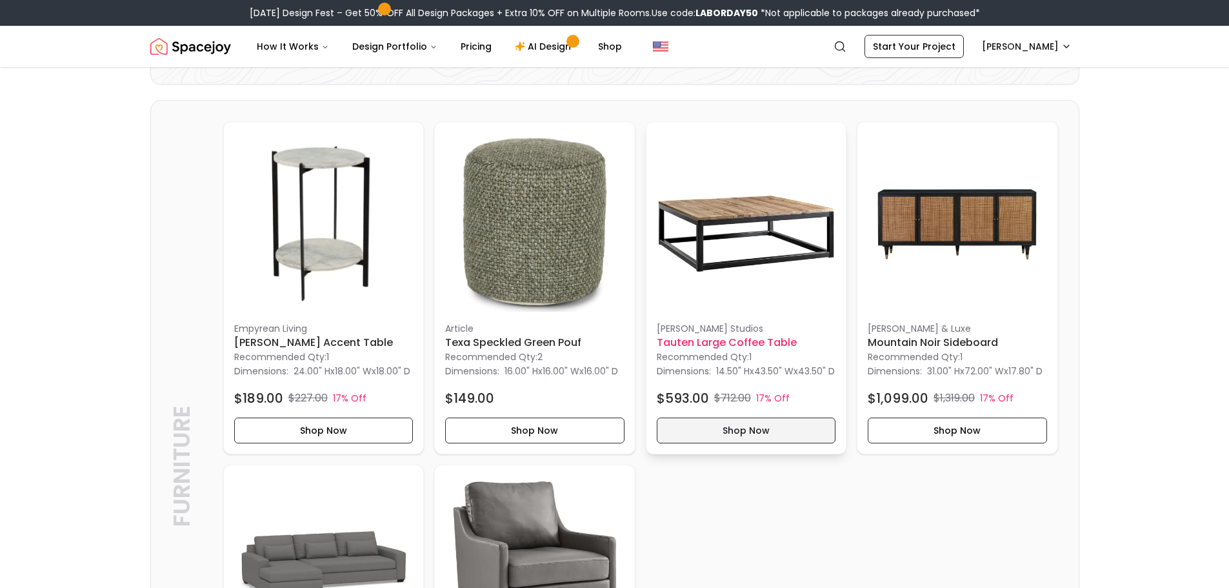
click at [744, 443] on button "Shop Now" at bounding box center [746, 431] width 179 height 26
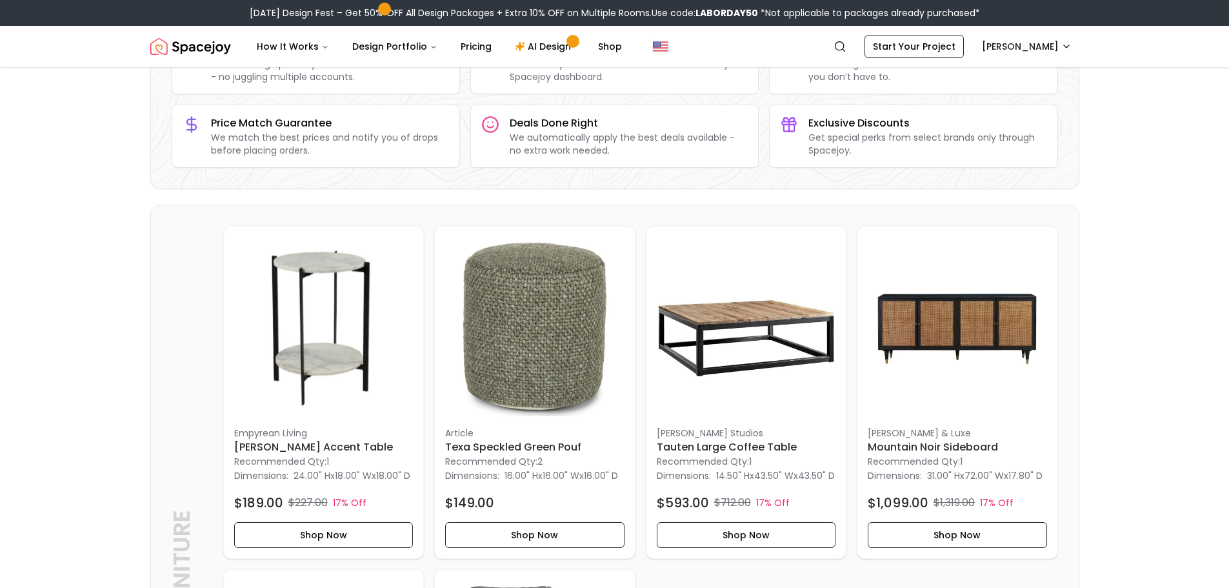
scroll to position [0, 0]
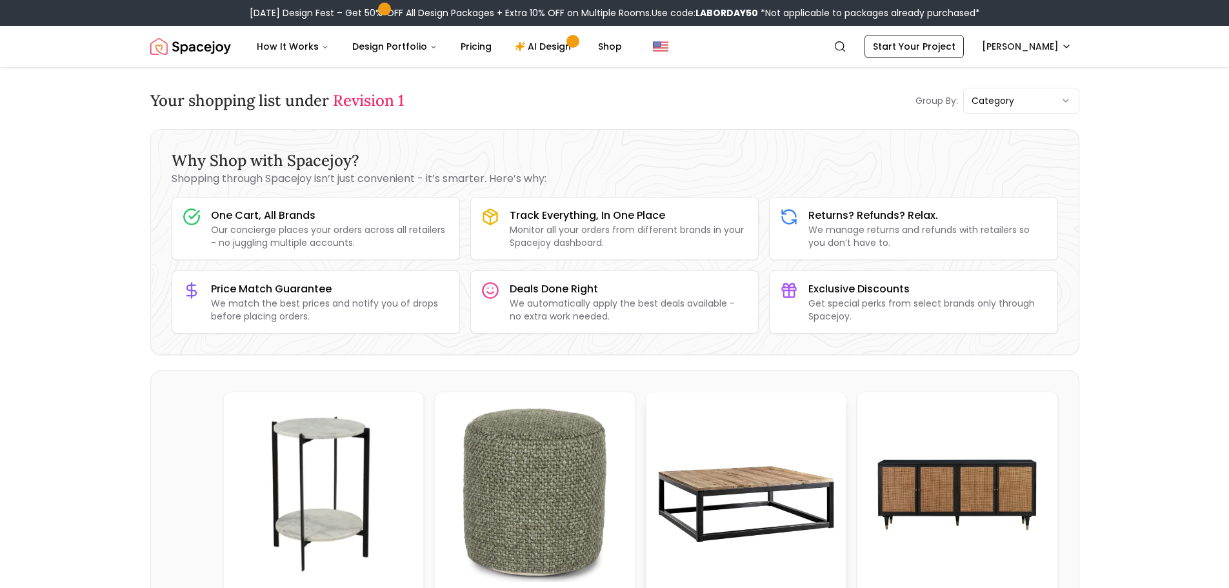
click at [689, 430] on img at bounding box center [746, 492] width 179 height 179
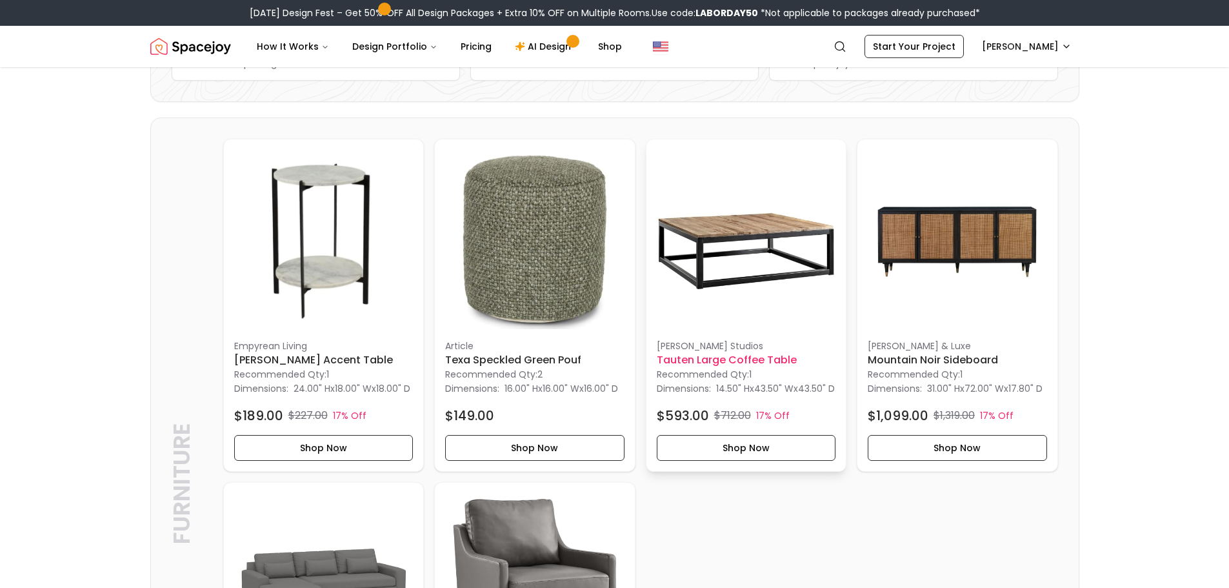
scroll to position [323, 0]
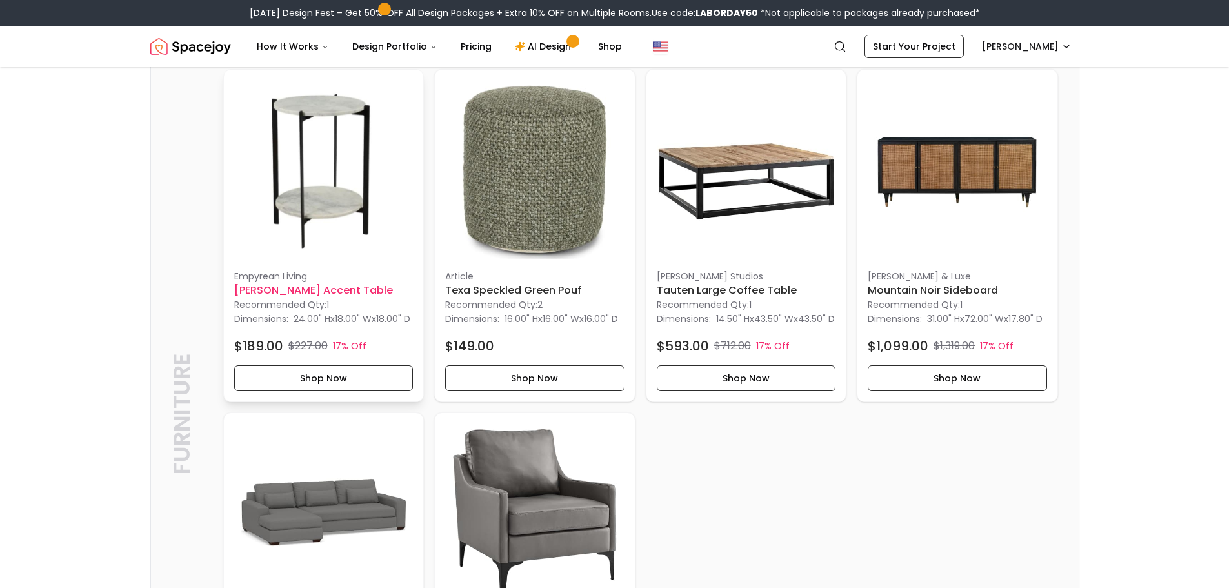
click at [285, 293] on h6 "[PERSON_NAME] Accent Table" at bounding box center [323, 290] width 179 height 15
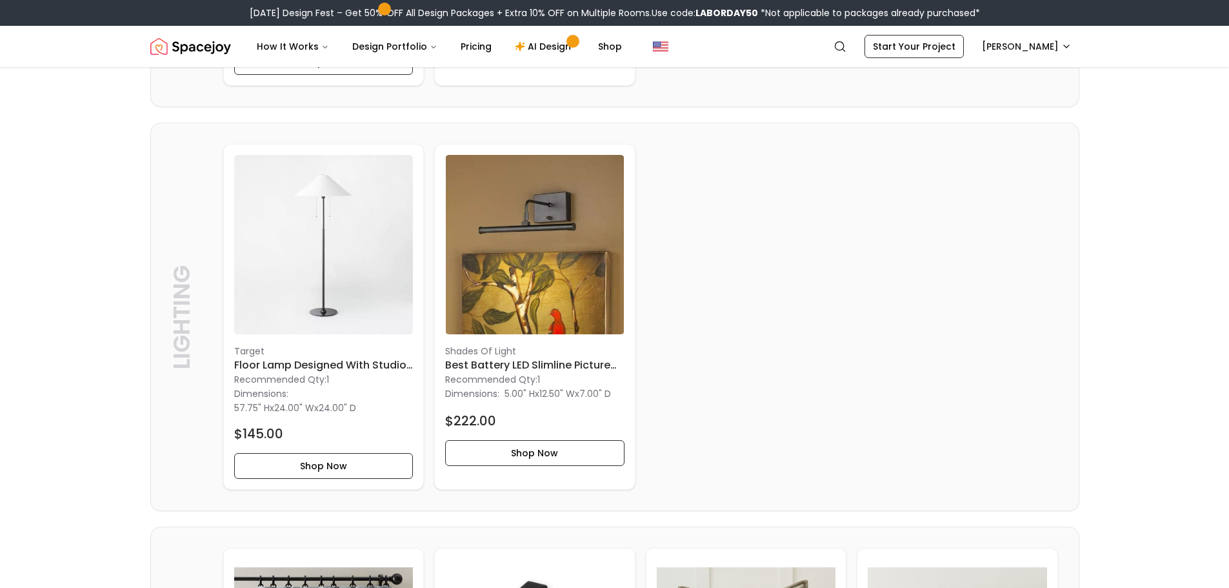
scroll to position [1097, 0]
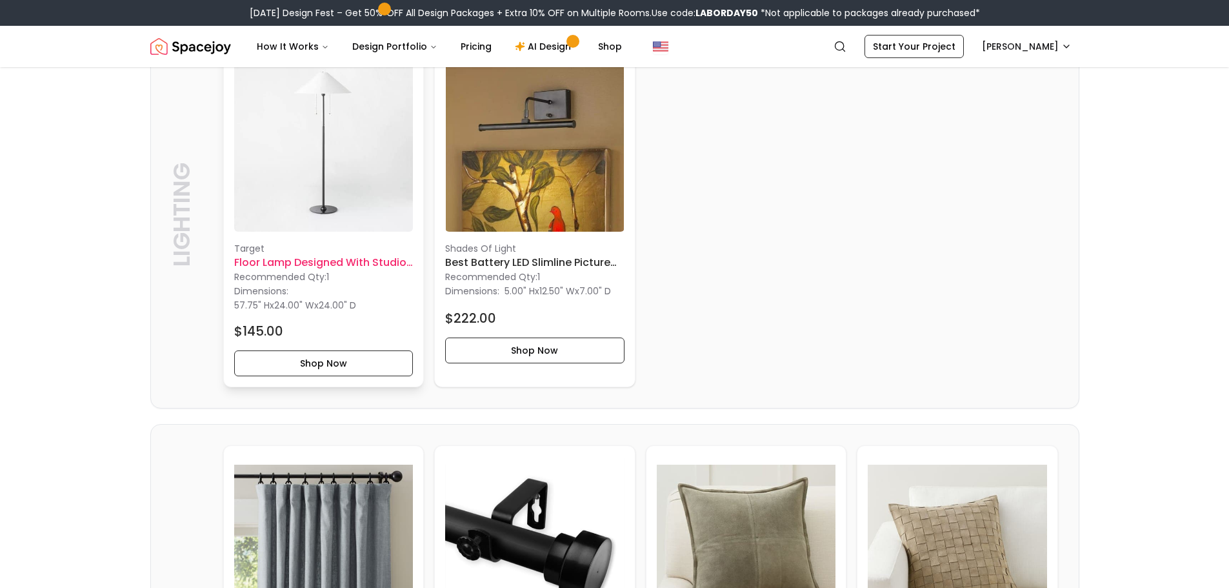
click at [303, 270] on h6 "Floor Lamp designed with Studio [PERSON_NAME]" at bounding box center [323, 262] width 179 height 15
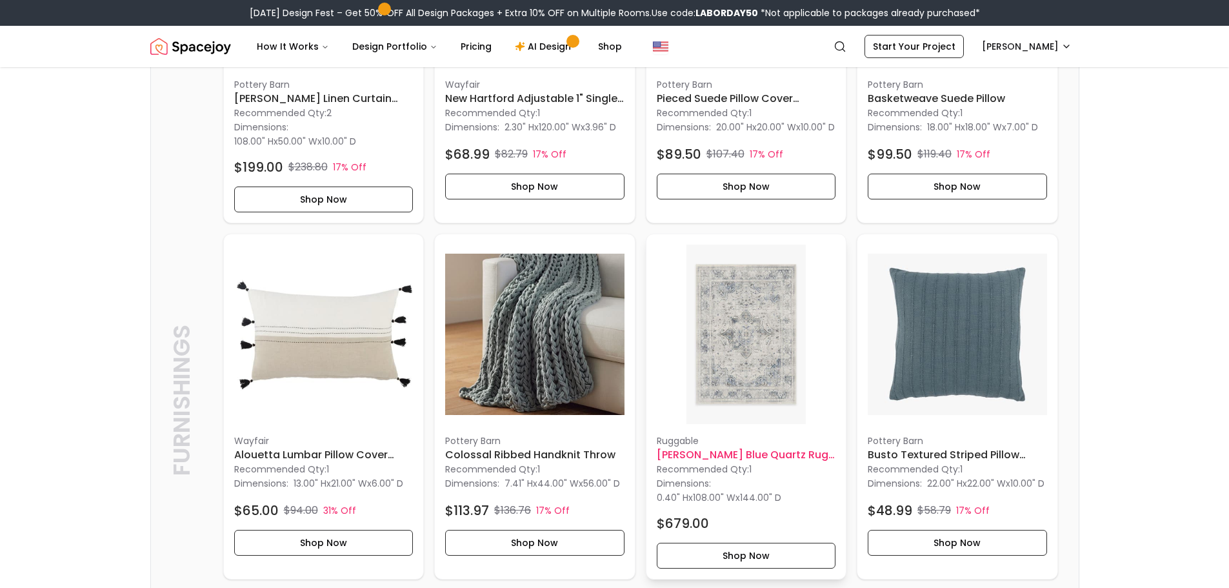
scroll to position [1872, 0]
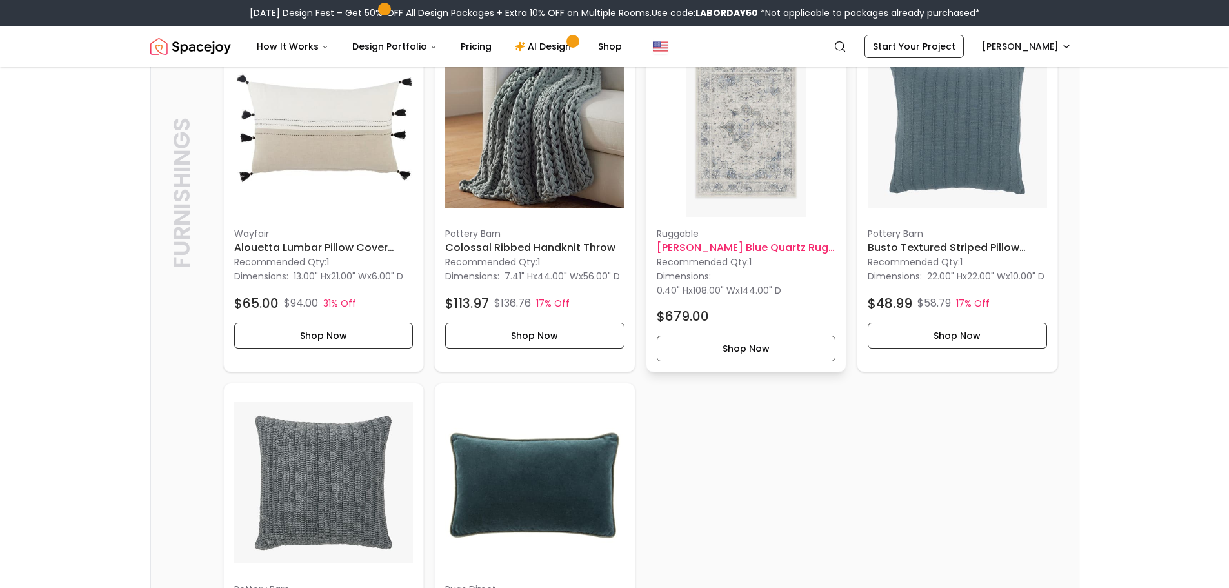
click at [760, 256] on h6 "[PERSON_NAME] Blue Quartz Rug-9'x12'" at bounding box center [746, 247] width 179 height 15
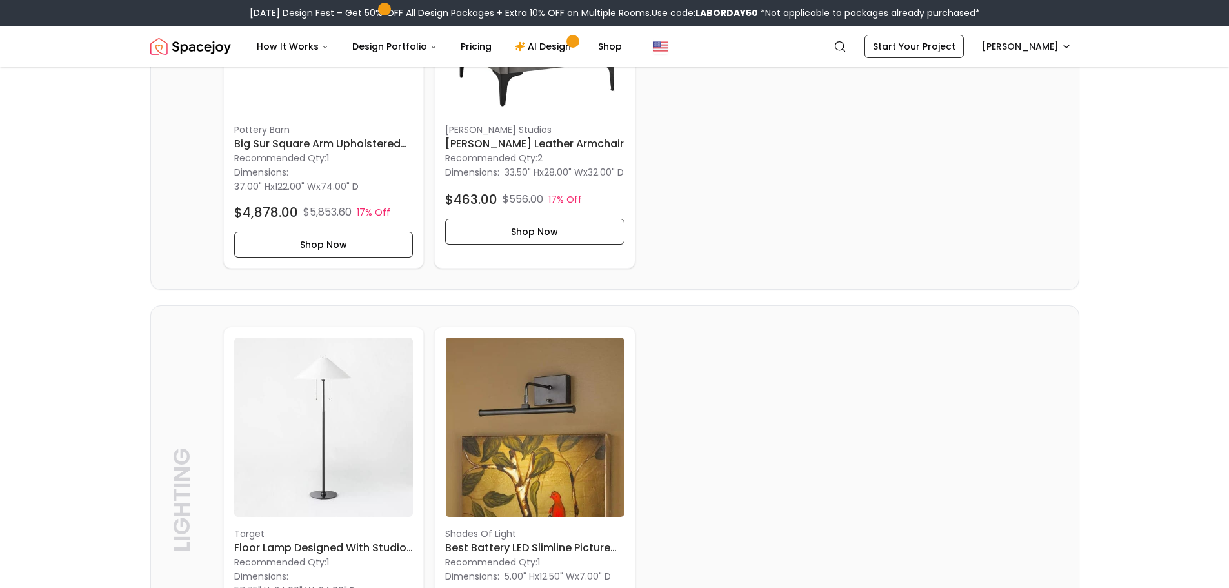
scroll to position [673, 0]
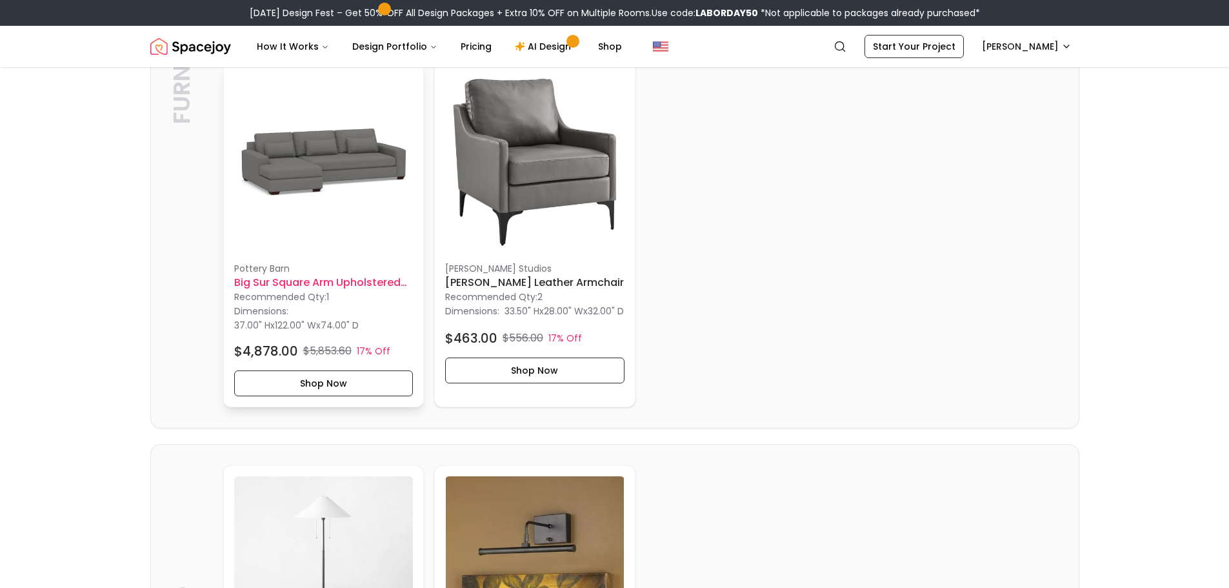
click at [287, 176] on img at bounding box center [323, 162] width 179 height 179
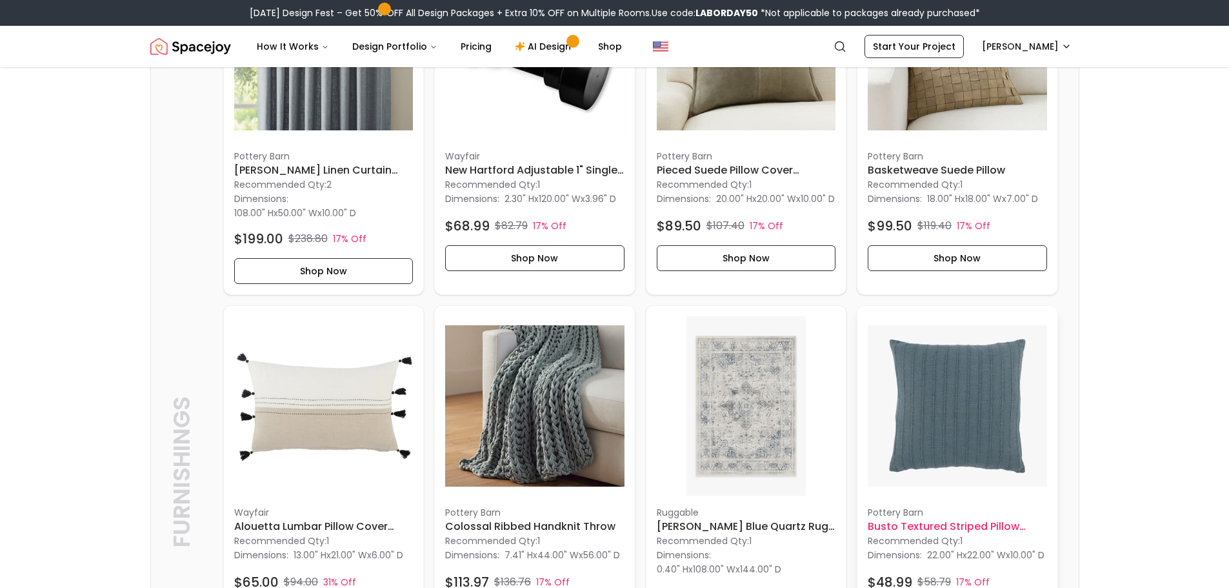
scroll to position [1743, 0]
